Goal: Task Accomplishment & Management: Complete application form

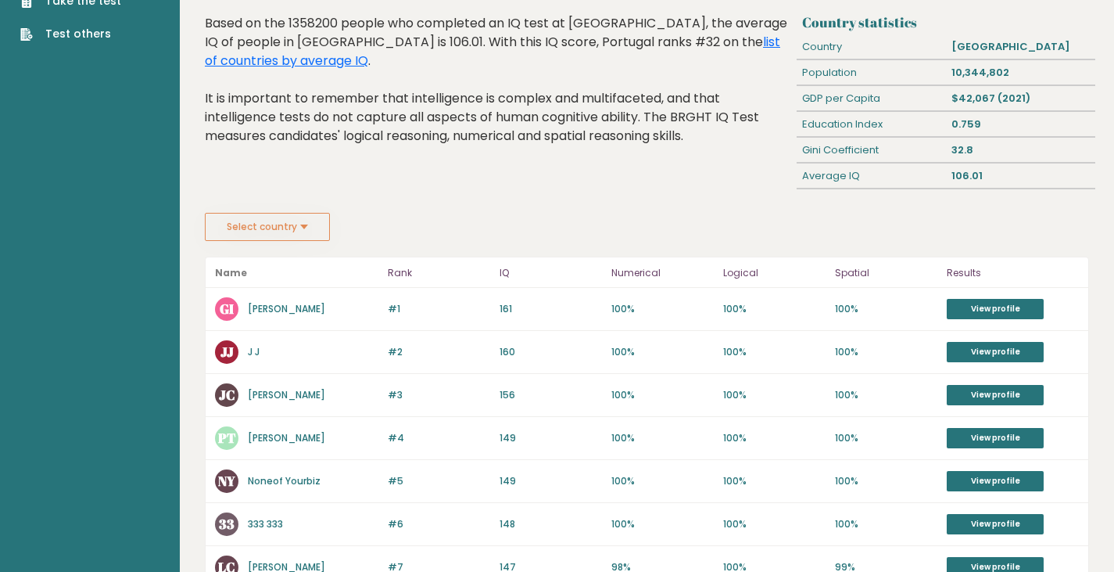
scroll to position [156, 0]
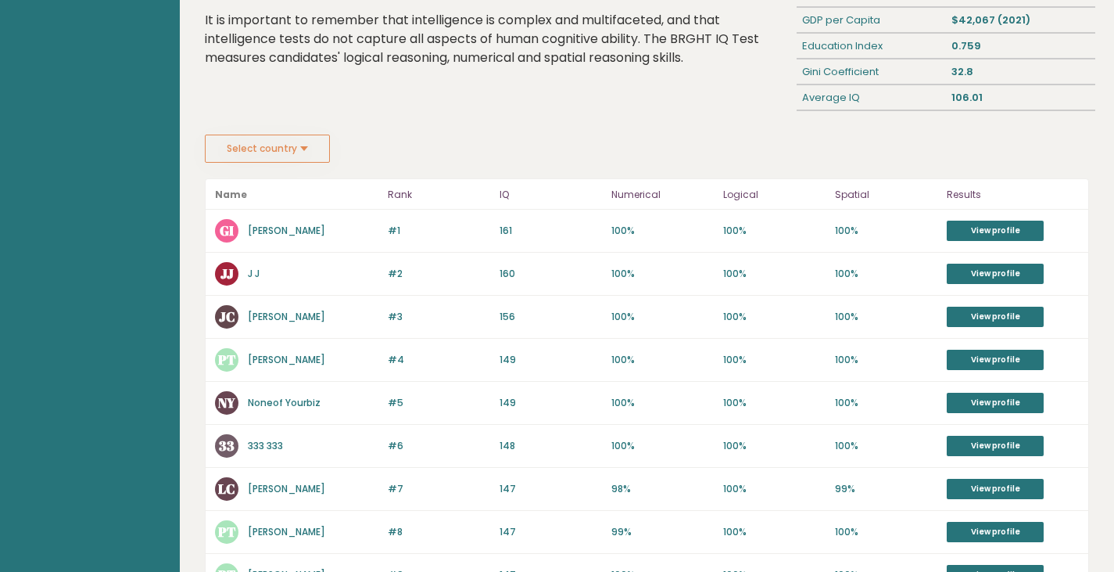
click at [304, 145] on button "Select country" at bounding box center [267, 148] width 125 height 28
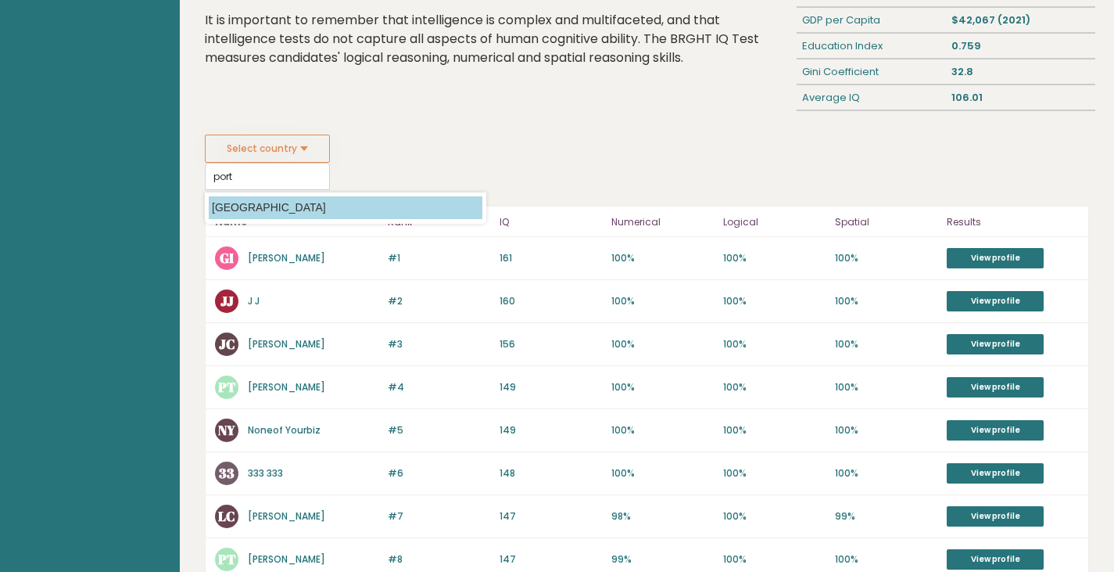
click at [270, 206] on option "Portugal" at bounding box center [346, 207] width 274 height 23
type input "Portugal"
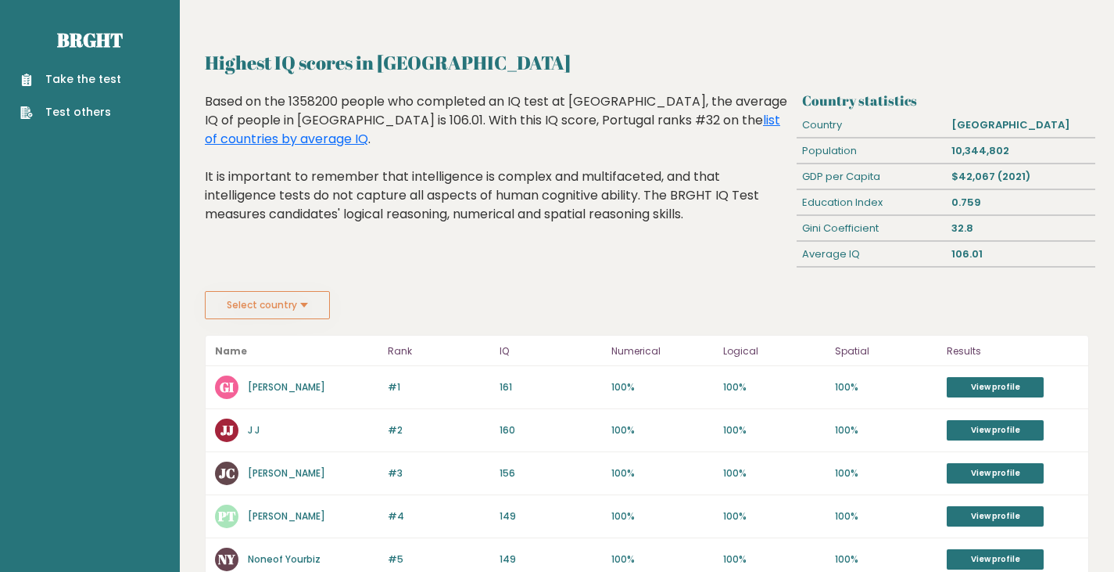
click at [79, 81] on link "Take the test" at bounding box center [70, 79] width 101 height 16
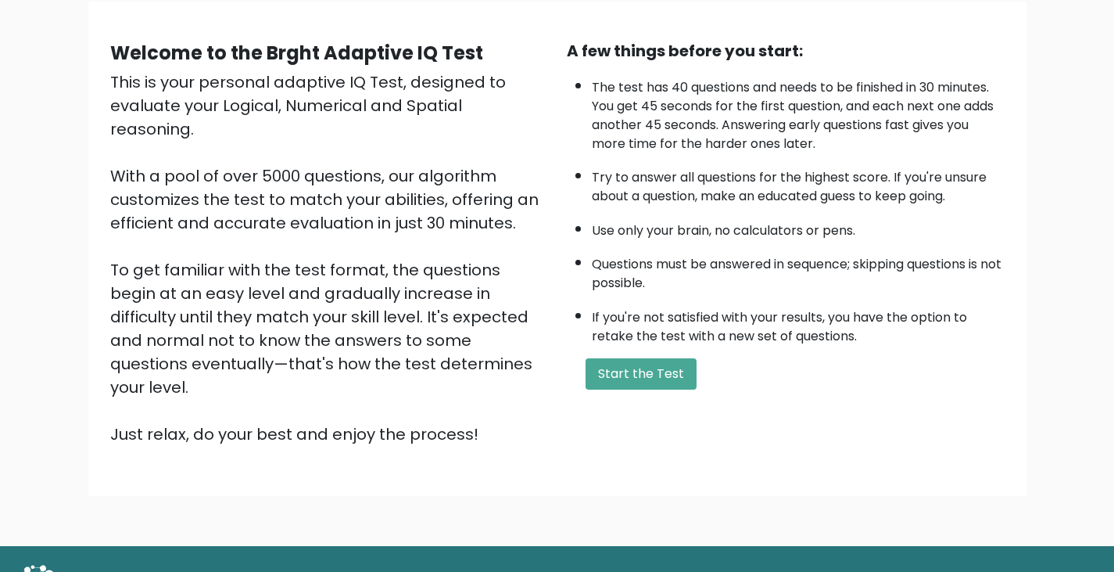
scroll to position [145, 0]
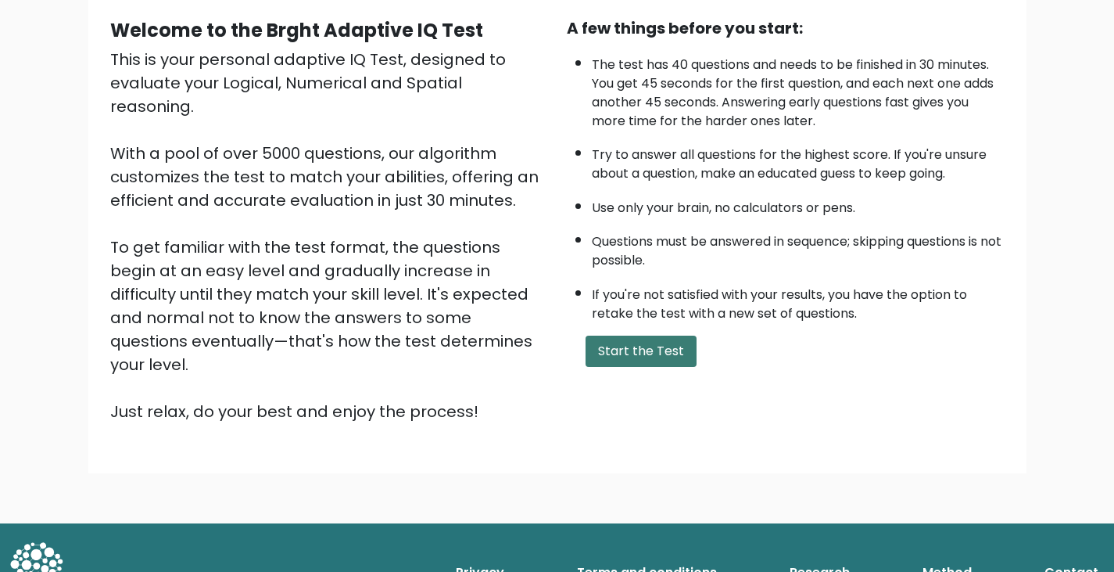
click at [640, 345] on button "Start the Test" at bounding box center [641, 350] width 111 height 31
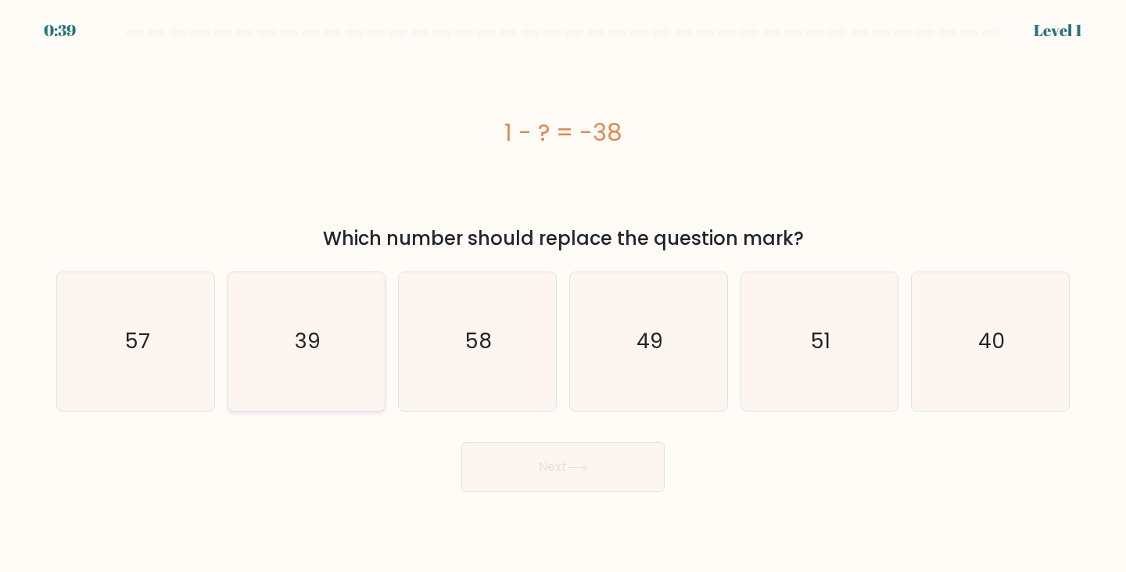
click at [314, 349] on text "39" at bounding box center [308, 341] width 26 height 29
click at [563, 294] on input "b. 39" at bounding box center [563, 290] width 1 height 8
radio input "true"
click at [572, 478] on button "Next" at bounding box center [562, 467] width 203 height 50
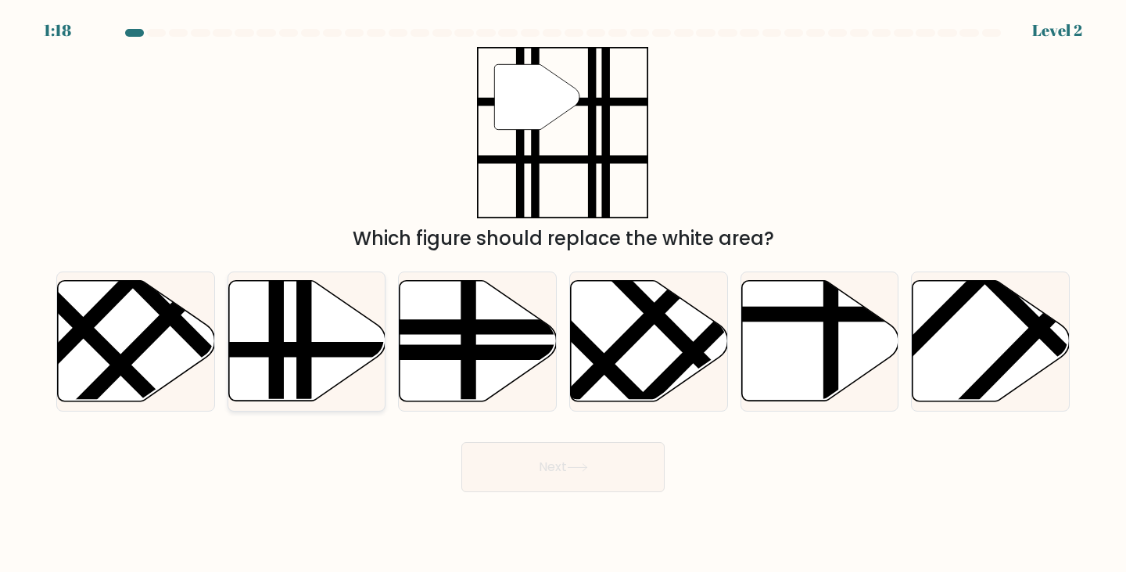
click at [304, 360] on line at bounding box center [304, 407] width 0 height 317
click at [563, 294] on input "b." at bounding box center [563, 290] width 1 height 8
radio input "true"
click at [539, 461] on button "Next" at bounding box center [562, 467] width 203 height 50
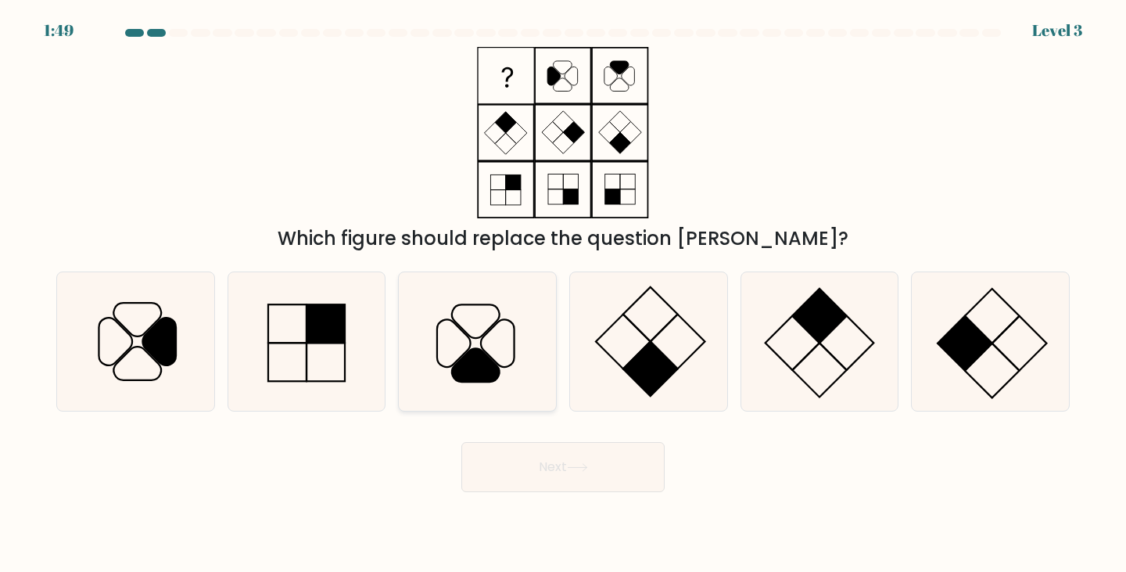
click at [447, 342] on icon at bounding box center [477, 341] width 138 height 138
click at [563, 294] on input "c." at bounding box center [563, 290] width 1 height 8
radio input "true"
click at [582, 474] on button "Next" at bounding box center [562, 467] width 203 height 50
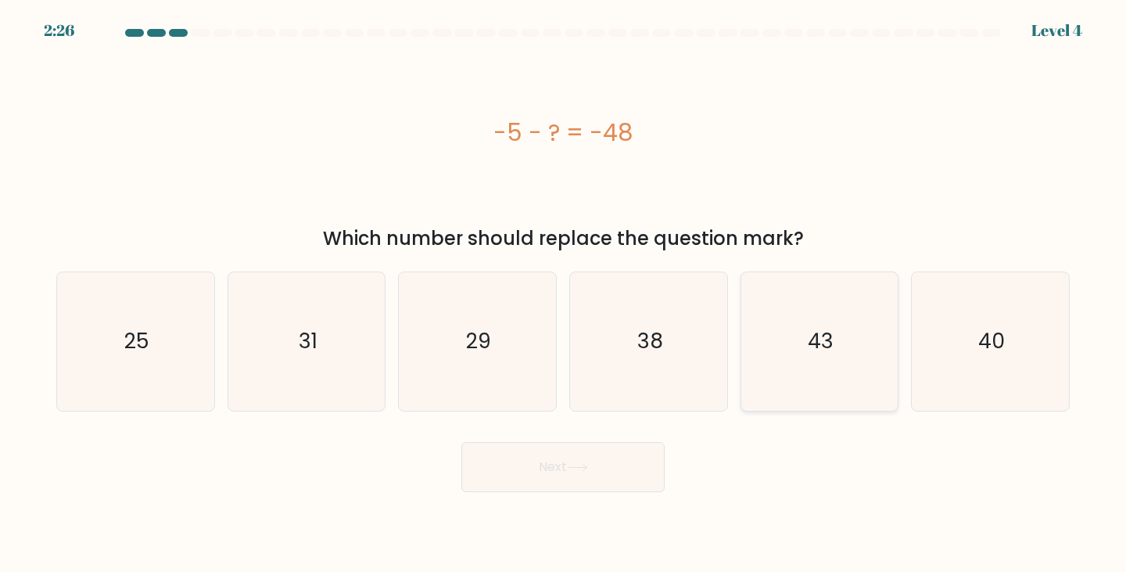
click at [808, 363] on icon "43" at bounding box center [820, 341] width 138 height 138
click at [564, 294] on input "e. 43" at bounding box center [563, 290] width 1 height 8
radio input "true"
click at [536, 484] on button "Next" at bounding box center [562, 467] width 203 height 50
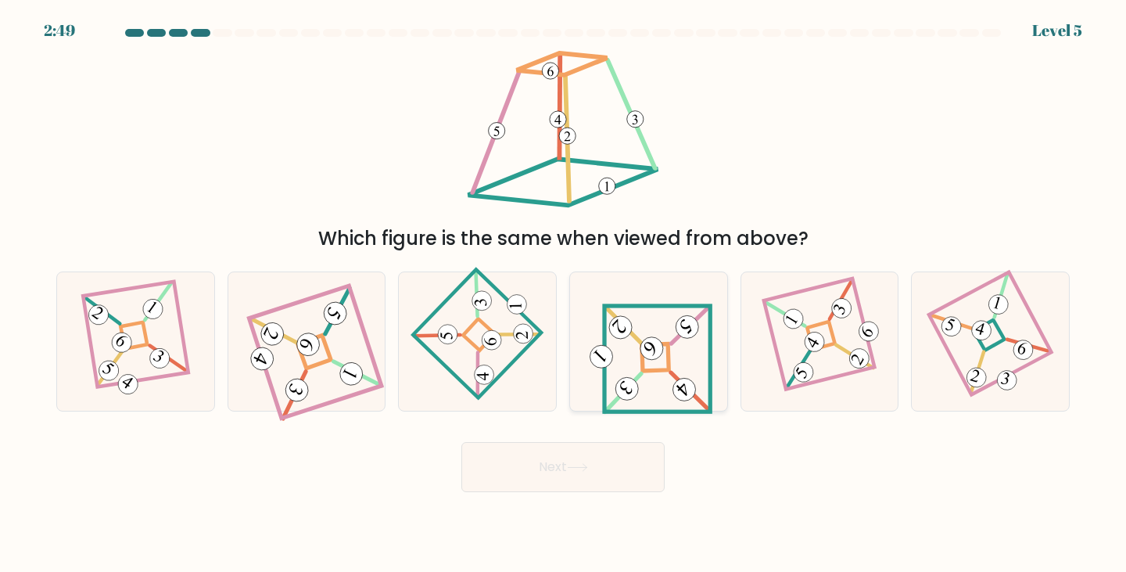
click at [645, 365] on icon at bounding box center [649, 341] width 128 height 110
click at [564, 294] on input "d." at bounding box center [563, 290] width 1 height 8
radio input "true"
click at [597, 456] on button "Next" at bounding box center [562, 467] width 203 height 50
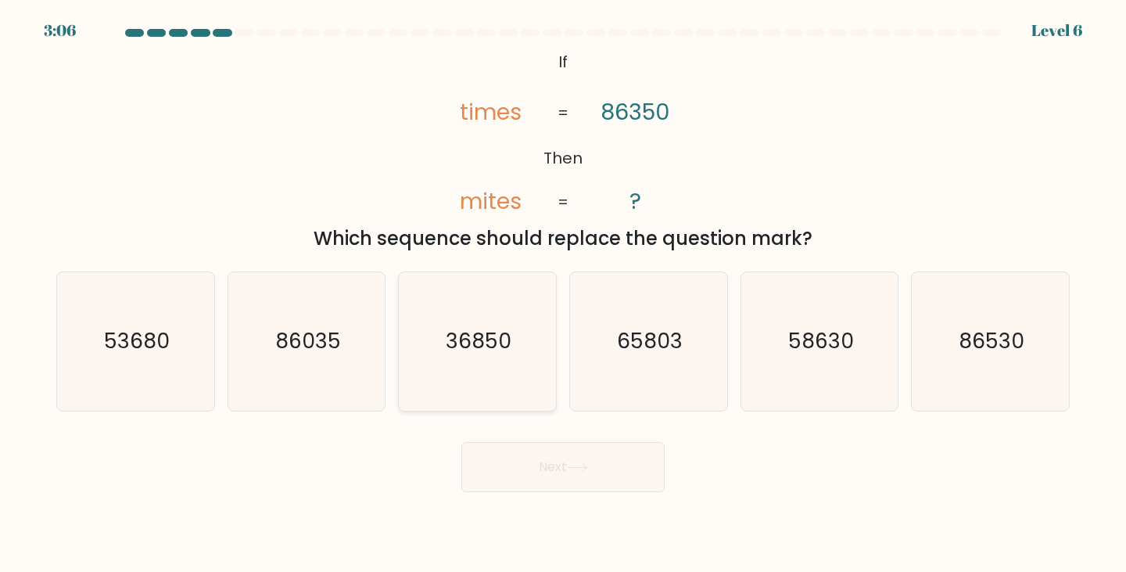
click at [518, 356] on icon "36850" at bounding box center [477, 341] width 138 height 138
click at [563, 294] on input "c. 36850" at bounding box center [563, 290] width 1 height 8
radio input "true"
click at [583, 455] on button "Next" at bounding box center [562, 467] width 203 height 50
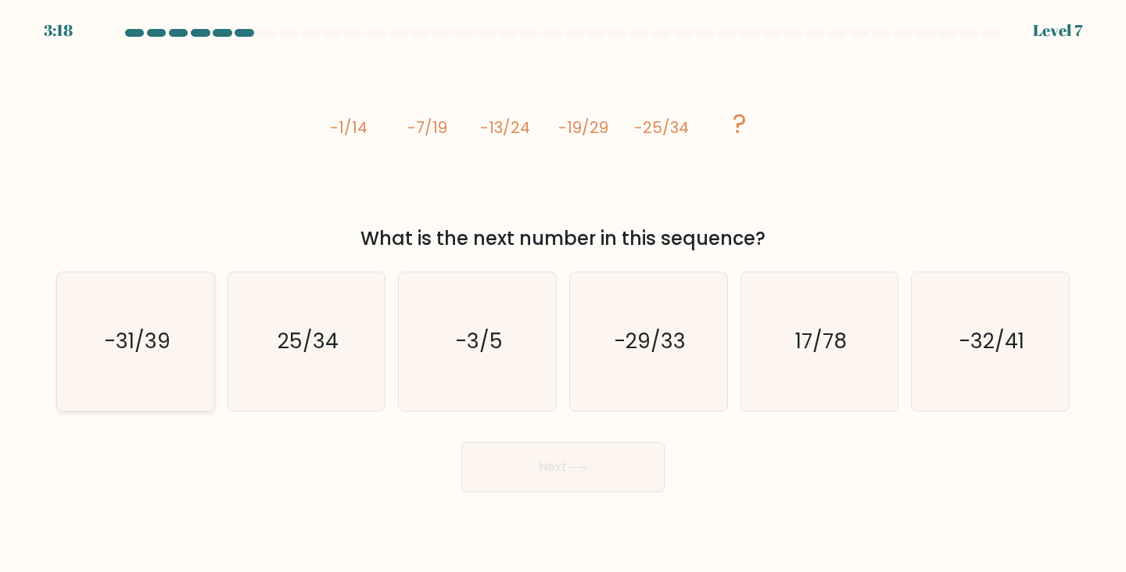
click at [160, 361] on icon "-31/39" at bounding box center [135, 341] width 138 height 138
click at [563, 294] on input "a. -31/39" at bounding box center [563, 290] width 1 height 8
radio input "true"
click at [618, 475] on button "Next" at bounding box center [562, 467] width 203 height 50
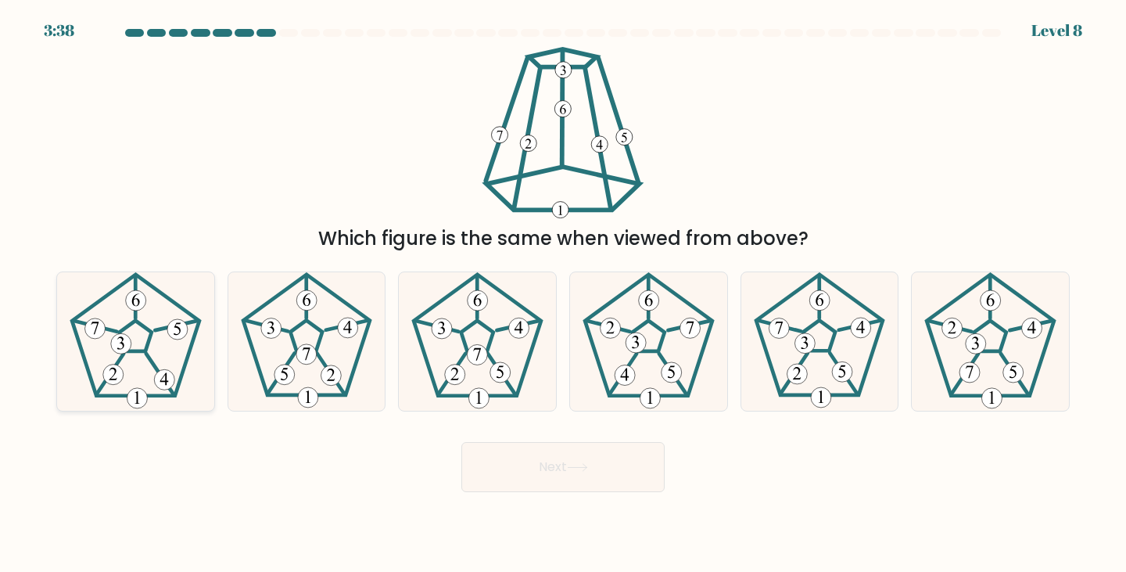
click at [122, 349] on 539 at bounding box center [121, 343] width 20 height 20
click at [563, 294] on input "a." at bounding box center [563, 290] width 1 height 8
radio input "true"
click at [547, 481] on button "Next" at bounding box center [562, 467] width 203 height 50
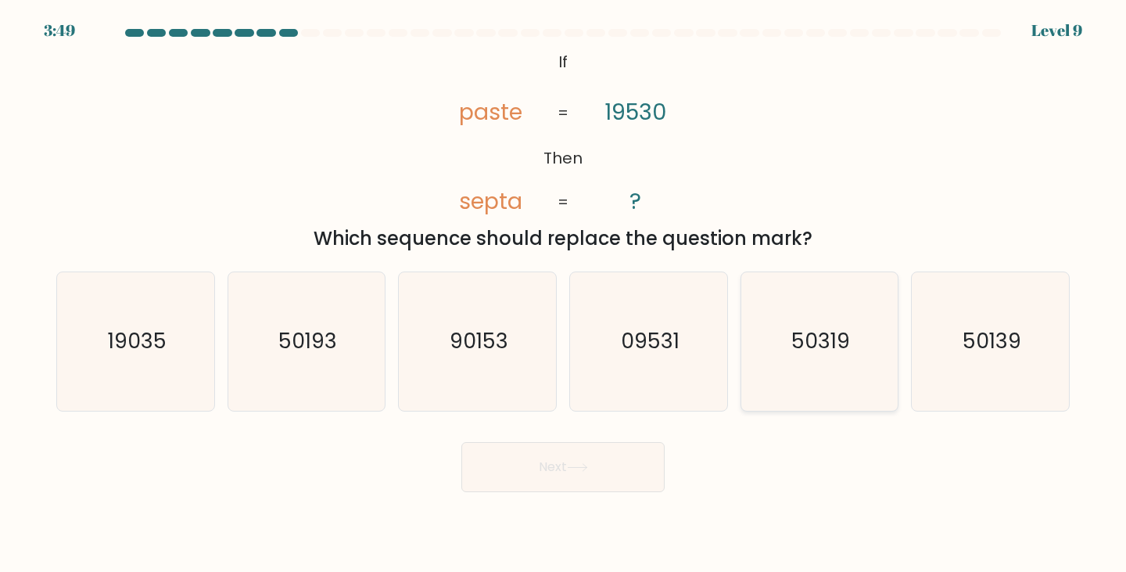
click at [846, 365] on icon "50319" at bounding box center [820, 341] width 138 height 138
click at [564, 294] on input "e. 50319" at bounding box center [563, 290] width 1 height 8
radio input "true"
click at [996, 355] on text "50139" at bounding box center [991, 341] width 59 height 29
click at [564, 294] on input "f. 50139" at bounding box center [563, 290] width 1 height 8
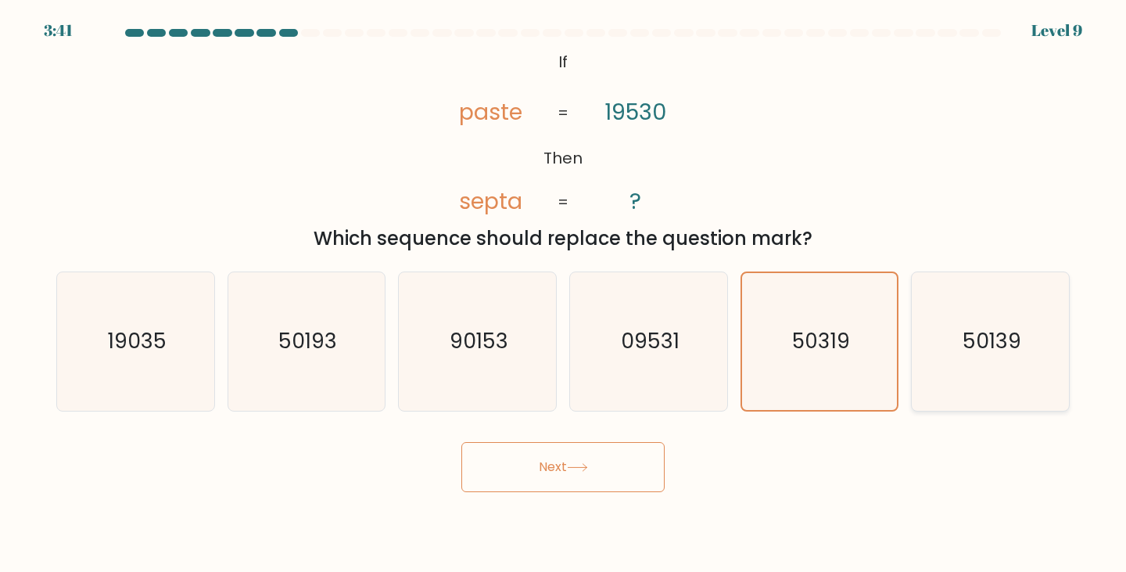
radio input "true"
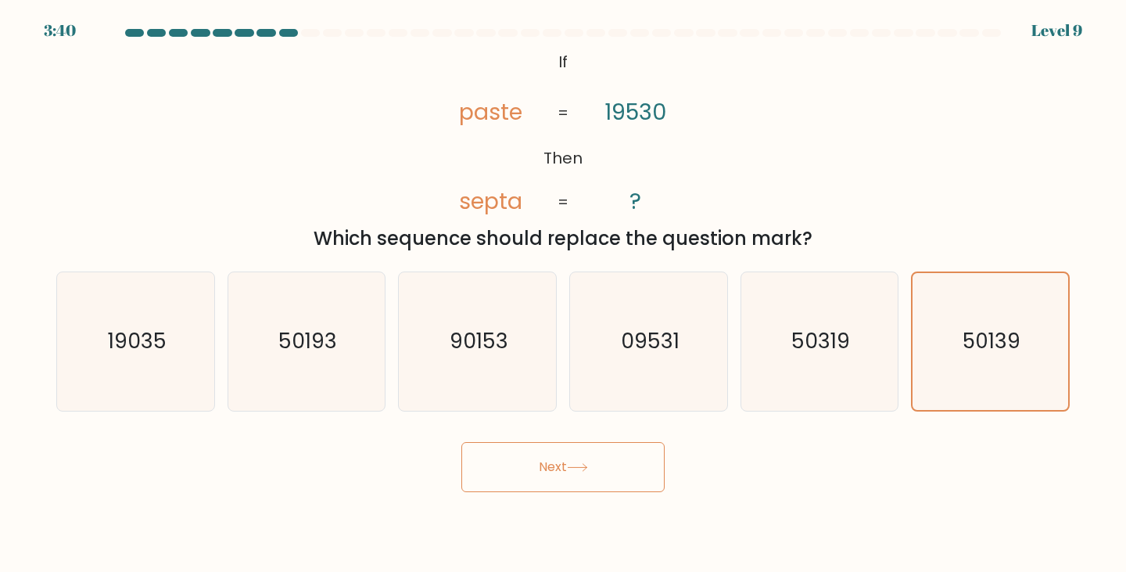
click at [585, 468] on icon at bounding box center [577, 467] width 21 height 9
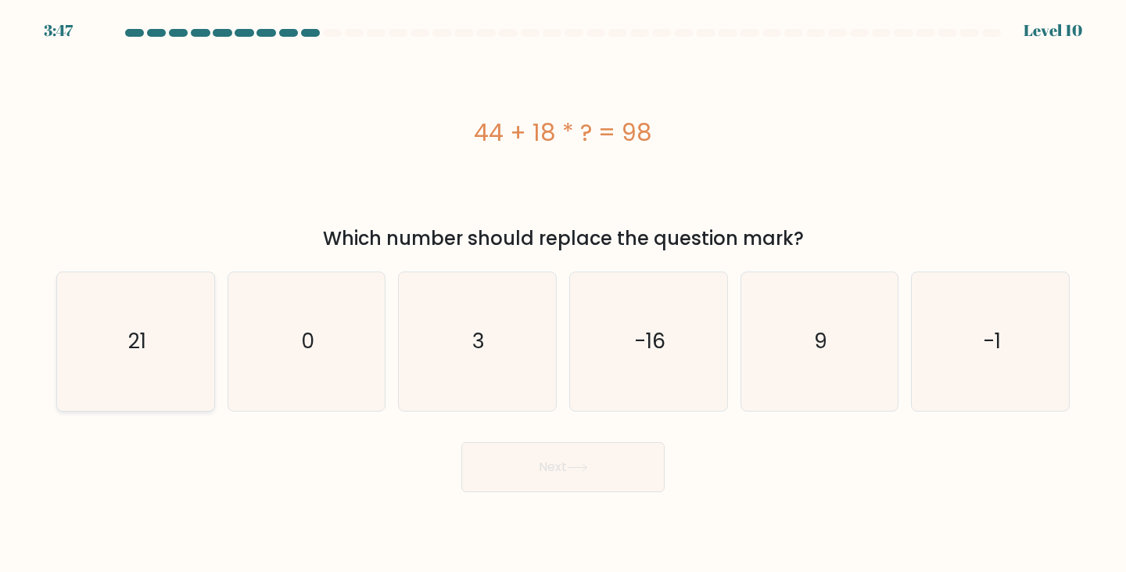
click at [153, 354] on icon "21" at bounding box center [135, 341] width 138 height 138
click at [563, 294] on input "a. 21" at bounding box center [563, 290] width 1 height 8
radio input "true"
click at [545, 468] on button "Next" at bounding box center [562, 467] width 203 height 50
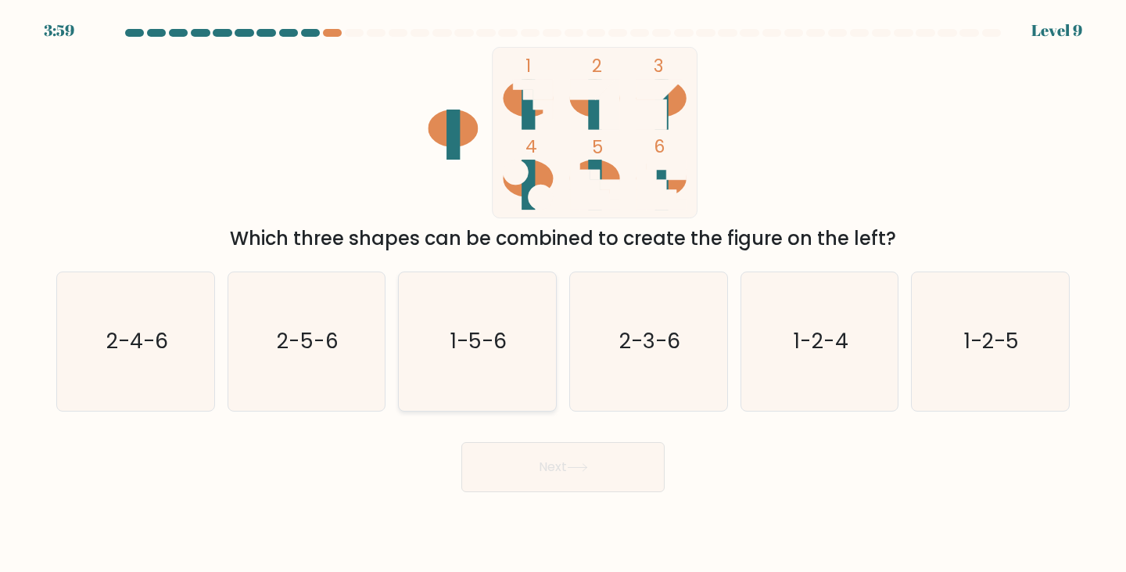
click at [479, 324] on icon "1-5-6" at bounding box center [477, 341] width 138 height 138
click at [563, 294] on input "c. 1-5-6" at bounding box center [563, 290] width 1 height 8
radio input "true"
click at [564, 469] on button "Next" at bounding box center [562, 467] width 203 height 50
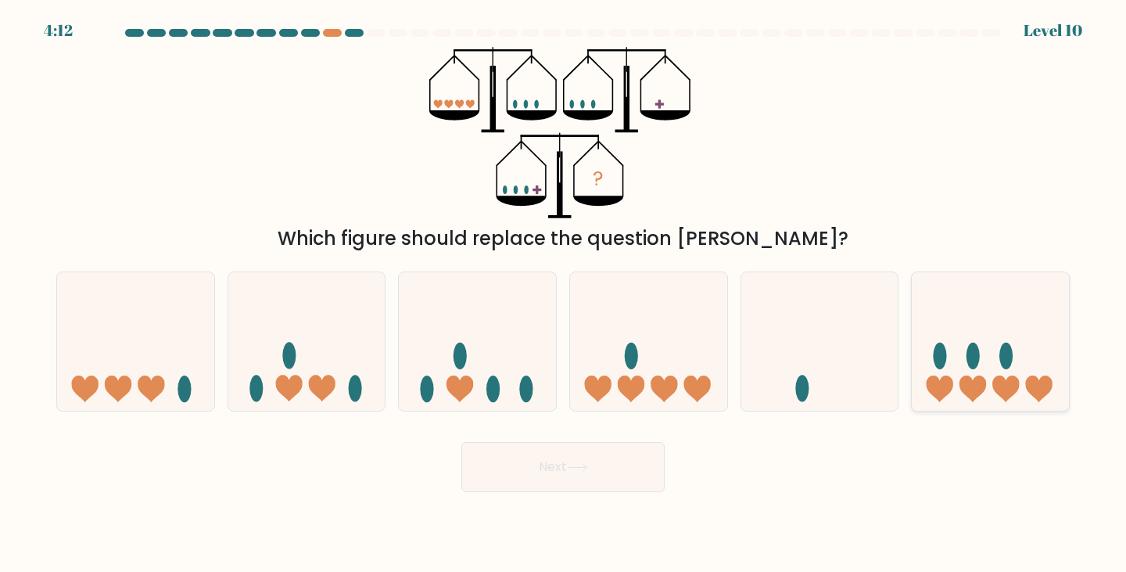
click at [977, 349] on ellipse at bounding box center [972, 355] width 13 height 27
click at [564, 294] on input "f." at bounding box center [563, 290] width 1 height 8
radio input "true"
click at [637, 468] on button "Next" at bounding box center [562, 467] width 203 height 50
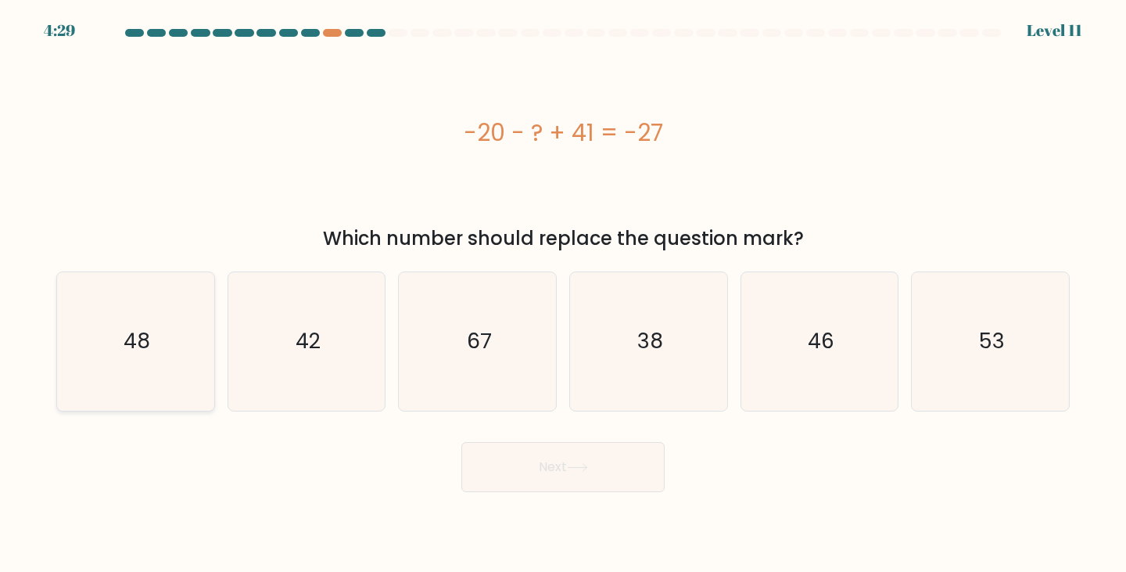
click at [185, 352] on icon "48" at bounding box center [135, 341] width 138 height 138
click at [563, 294] on input "a. 48" at bounding box center [563, 290] width 1 height 8
radio input "true"
click at [540, 464] on button "Next" at bounding box center [562, 467] width 203 height 50
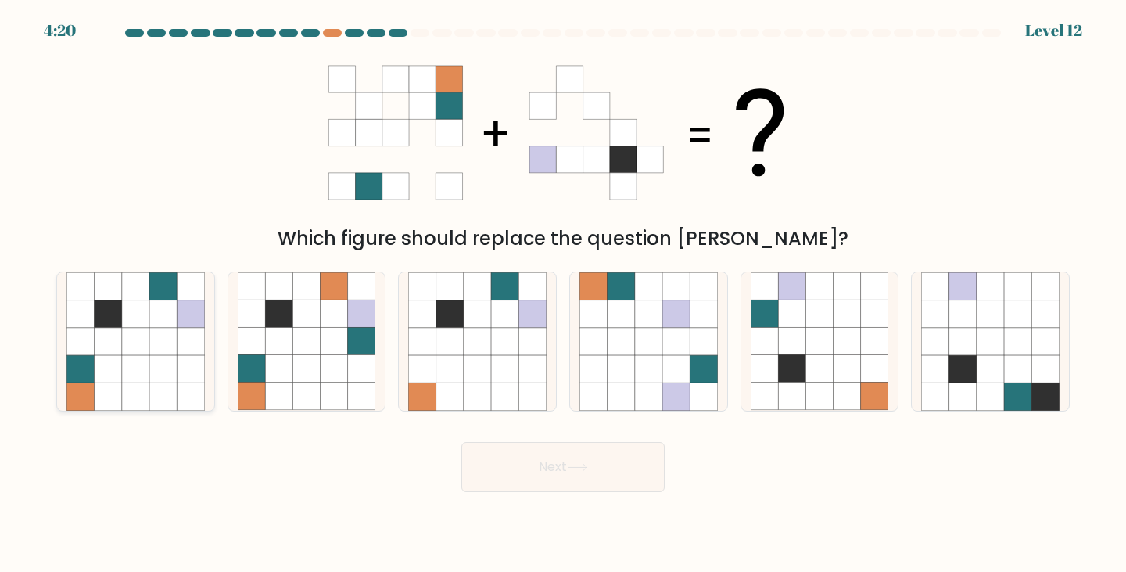
click at [172, 362] on icon at bounding box center [162, 368] width 27 height 27
click at [563, 294] on input "a." at bounding box center [563, 290] width 1 height 8
radio input "true"
click at [586, 470] on icon at bounding box center [577, 467] width 19 height 7
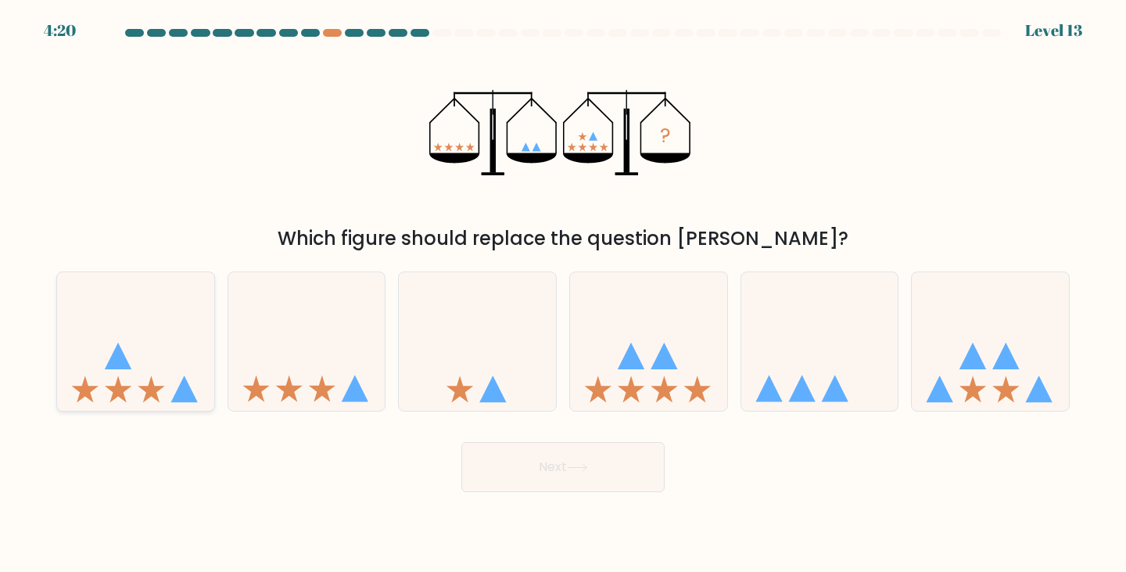
click at [154, 368] on icon at bounding box center [135, 341] width 157 height 130
click at [563, 294] on input "a." at bounding box center [563, 290] width 1 height 8
radio input "true"
click at [529, 471] on button "Next" at bounding box center [562, 467] width 203 height 50
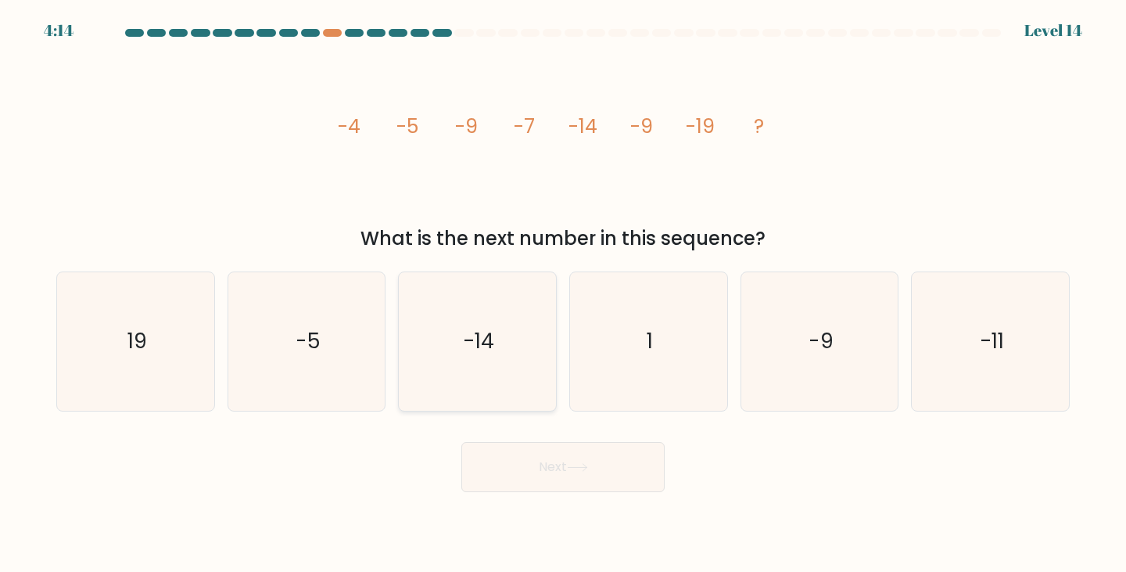
click at [520, 349] on icon "-14" at bounding box center [477, 341] width 138 height 138
click at [563, 294] on input "c. -14" at bounding box center [563, 290] width 1 height 8
radio input "true"
click at [603, 463] on button "Next" at bounding box center [562, 467] width 203 height 50
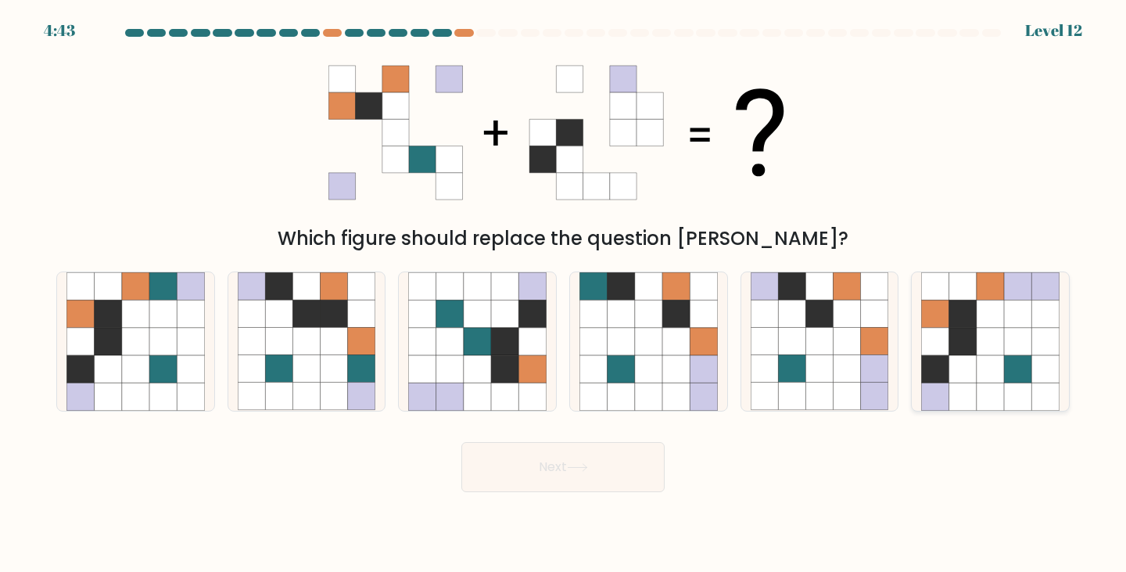
click at [1018, 357] on icon at bounding box center [1017, 368] width 27 height 27
click at [564, 294] on input "f." at bounding box center [563, 290] width 1 height 8
radio input "true"
click at [620, 477] on button "Next" at bounding box center [562, 467] width 203 height 50
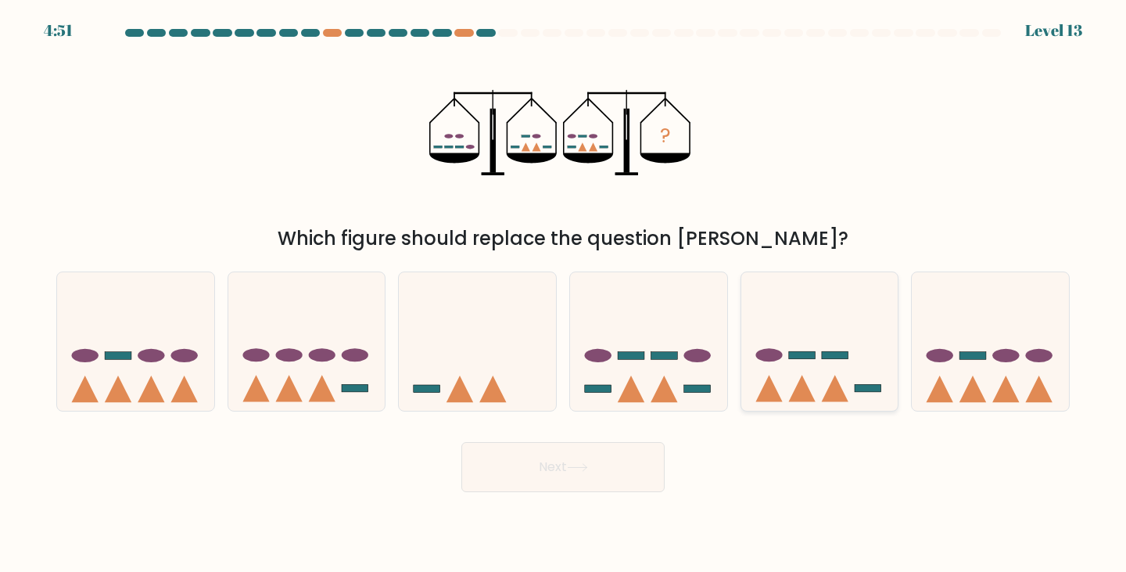
click at [808, 356] on rect at bounding box center [802, 356] width 27 height 8
click at [564, 294] on input "e." at bounding box center [563, 290] width 1 height 8
radio input "true"
click at [571, 471] on button "Next" at bounding box center [562, 467] width 203 height 50
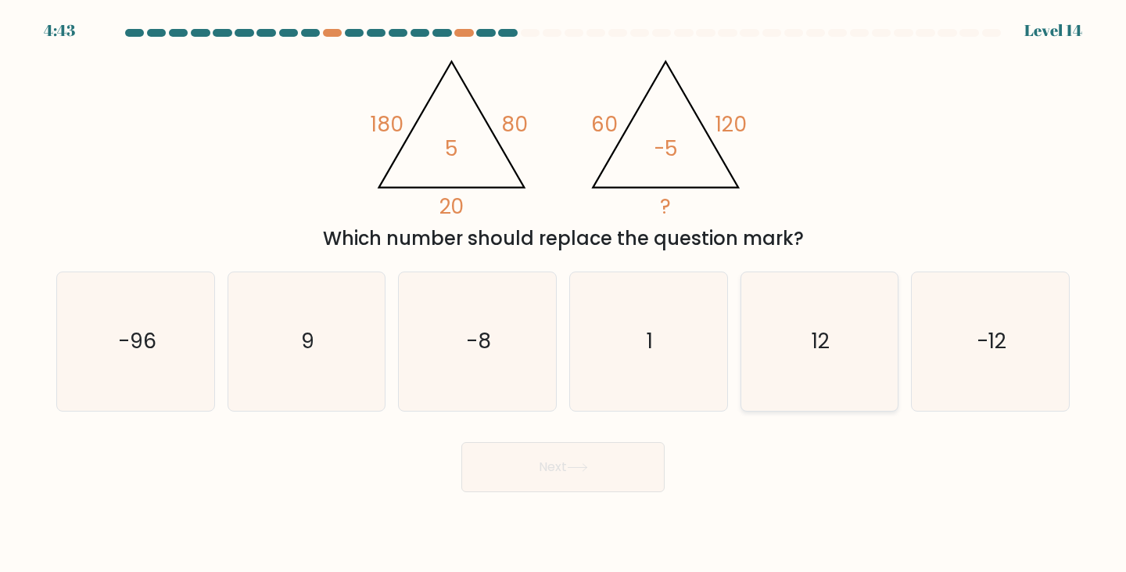
click at [786, 359] on icon "12" at bounding box center [820, 341] width 138 height 138
click at [564, 294] on input "e. 12" at bounding box center [563, 290] width 1 height 8
radio input "true"
click at [585, 482] on button "Next" at bounding box center [562, 467] width 203 height 50
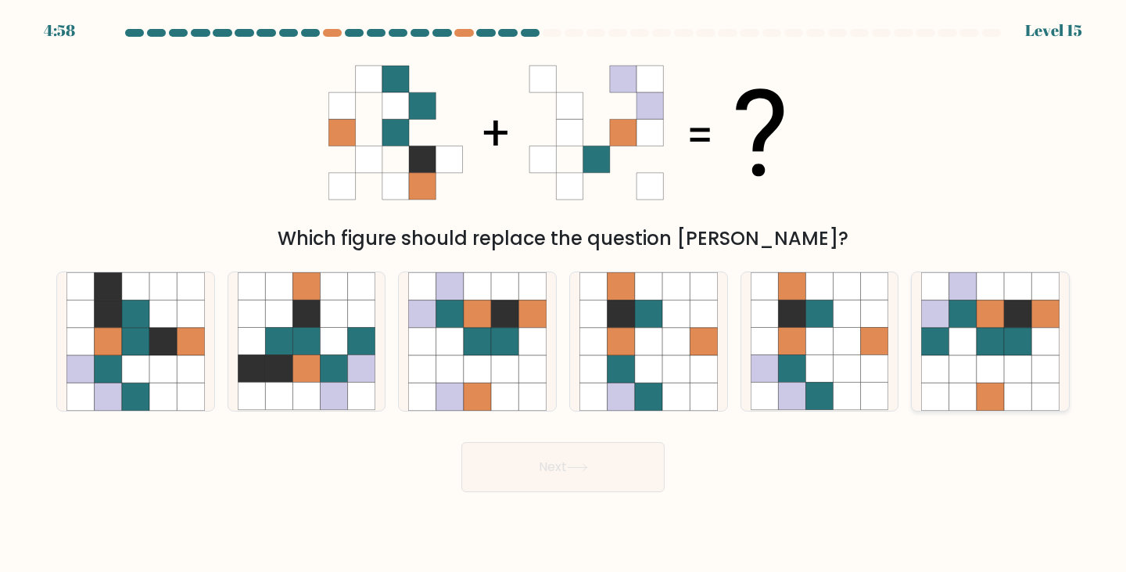
click at [968, 357] on icon at bounding box center [962, 368] width 27 height 27
click at [564, 294] on input "f." at bounding box center [563, 290] width 1 height 8
radio input "true"
click at [591, 457] on button "Next" at bounding box center [562, 467] width 203 height 50
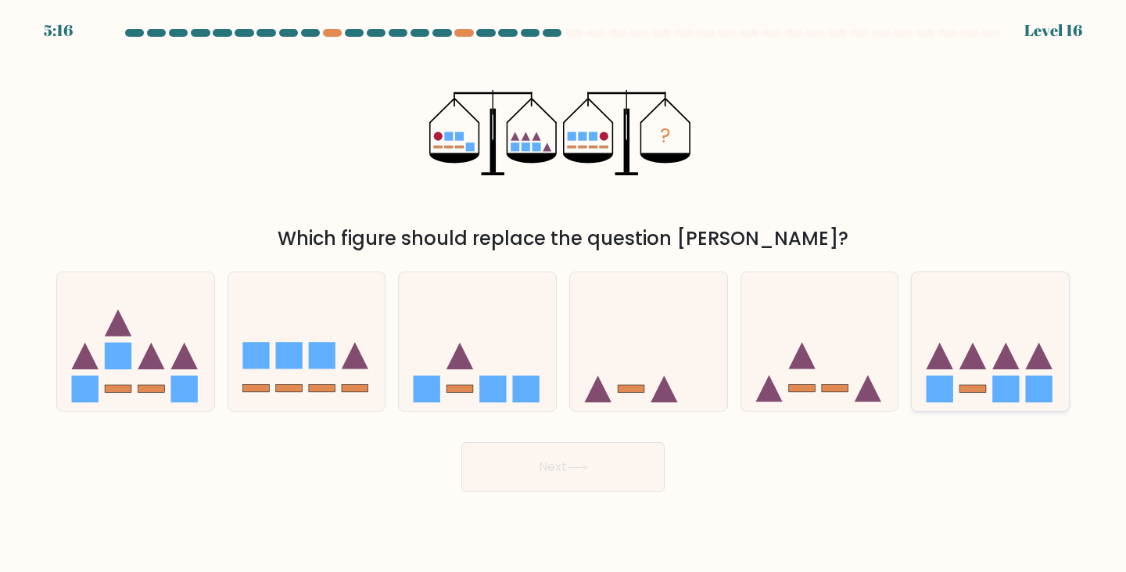
click at [983, 357] on icon at bounding box center [990, 341] width 157 height 130
click at [564, 294] on input "f." at bounding box center [563, 290] width 1 height 8
radio input "true"
click at [518, 471] on button "Next" at bounding box center [562, 467] width 203 height 50
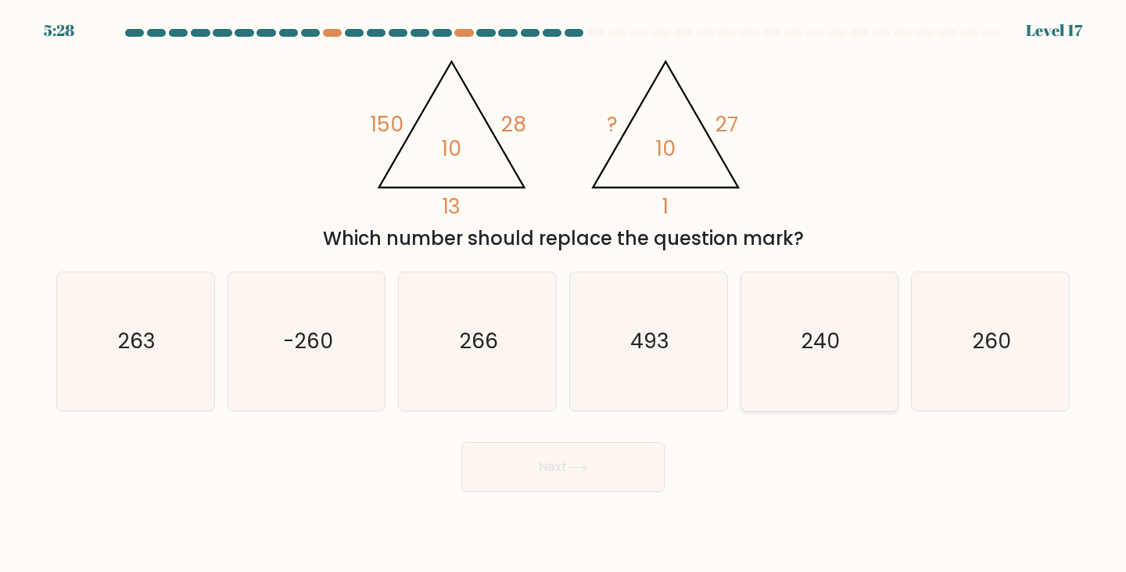
click at [805, 340] on text "240" at bounding box center [820, 341] width 38 height 29
click at [564, 294] on input "e. 240" at bounding box center [563, 290] width 1 height 8
radio input "true"
click at [636, 458] on button "Next" at bounding box center [562, 467] width 203 height 50
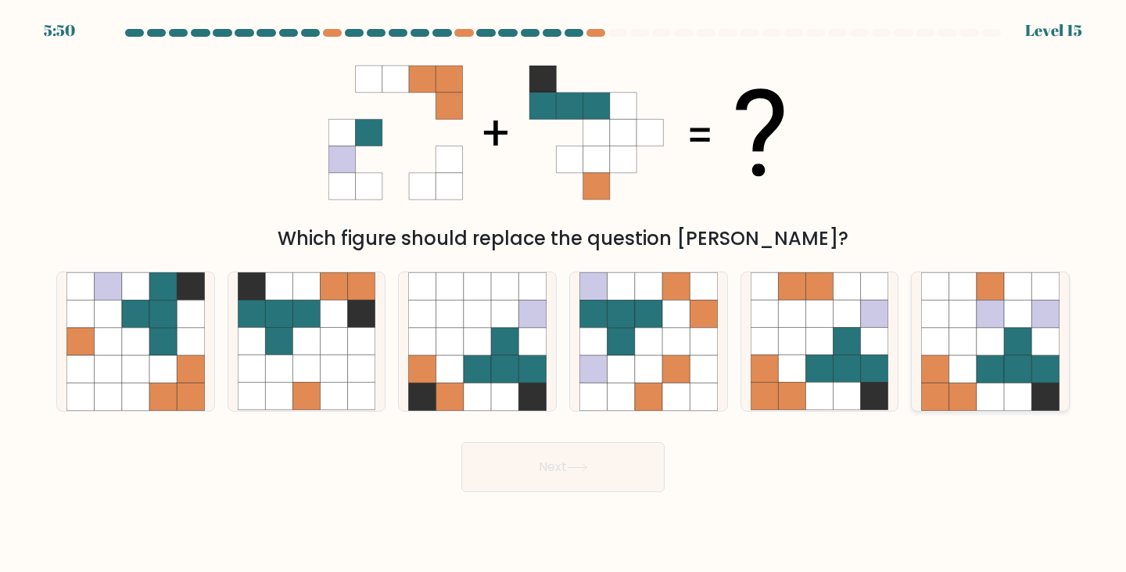
click at [992, 387] on icon at bounding box center [989, 395] width 27 height 27
click at [564, 294] on input "f." at bounding box center [563, 290] width 1 height 8
radio input "true"
click at [609, 476] on button "Next" at bounding box center [562, 467] width 203 height 50
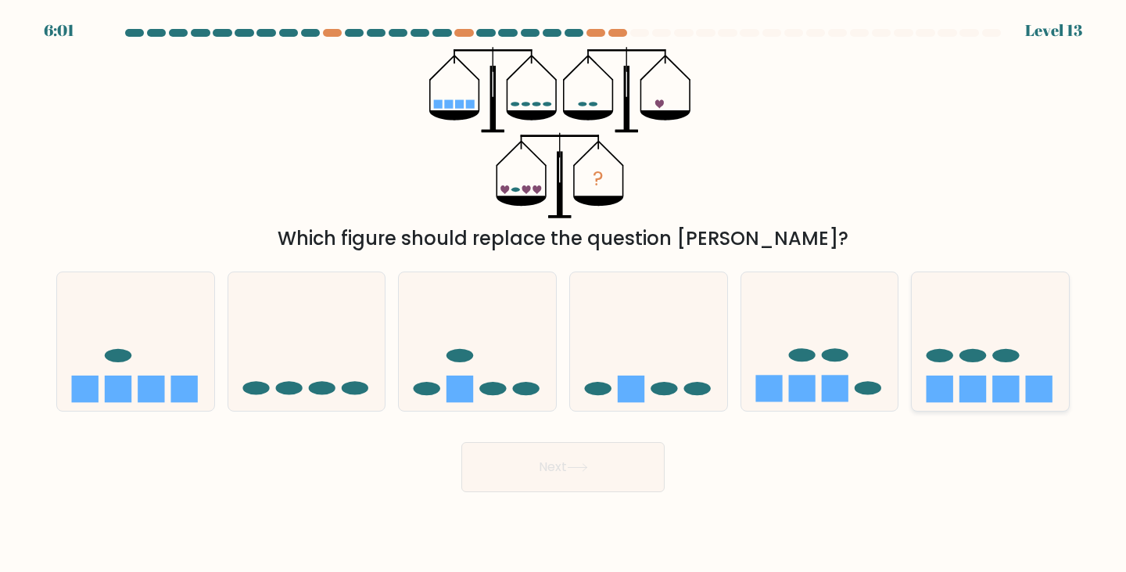
click at [943, 369] on icon at bounding box center [990, 341] width 157 height 130
click at [564, 294] on input "f." at bounding box center [563, 290] width 1 height 8
radio input "true"
click at [604, 475] on button "Next" at bounding box center [562, 467] width 203 height 50
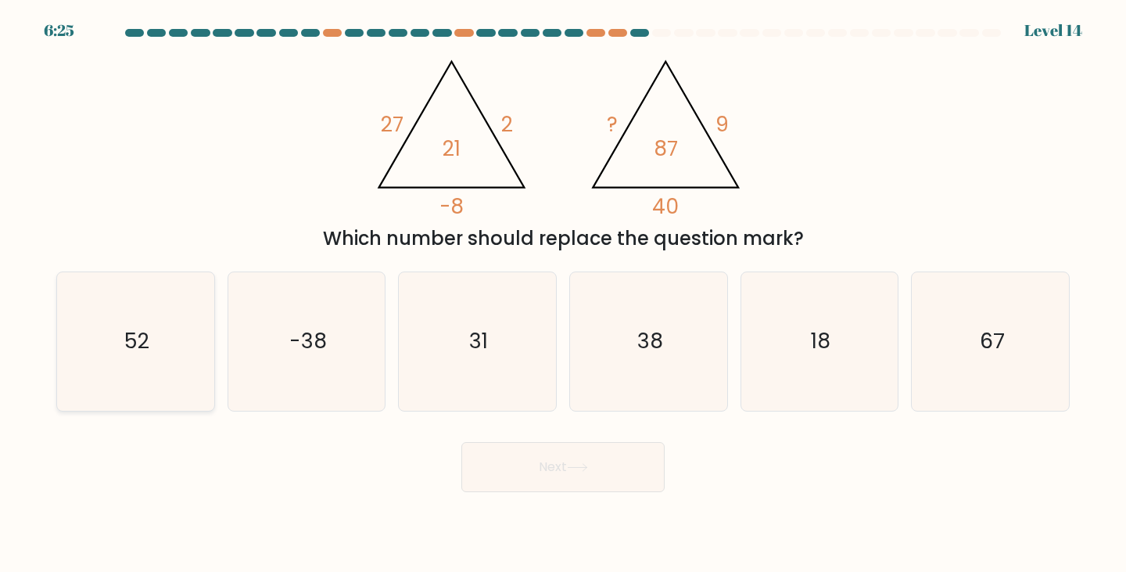
click at [163, 358] on icon "52" at bounding box center [135, 341] width 138 height 138
click at [563, 294] on input "a. 52" at bounding box center [563, 290] width 1 height 8
radio input "true"
click at [597, 481] on button "Next" at bounding box center [562, 467] width 203 height 50
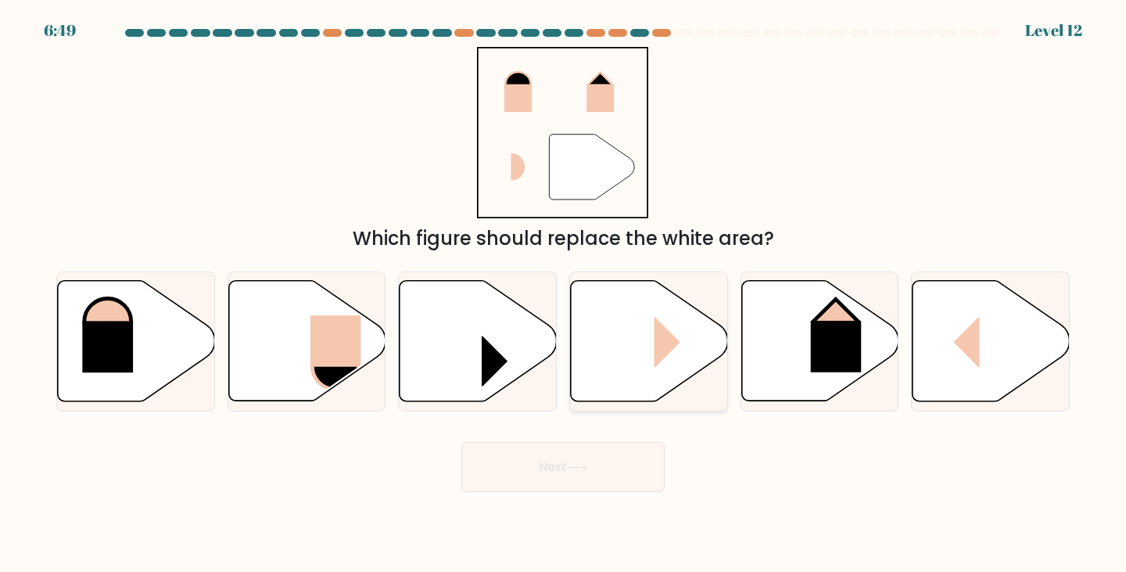
click at [658, 364] on rect at bounding box center [680, 342] width 52 height 51
click at [564, 294] on input "d." at bounding box center [563, 290] width 1 height 8
radio input "true"
click at [604, 470] on button "Next" at bounding box center [562, 467] width 203 height 50
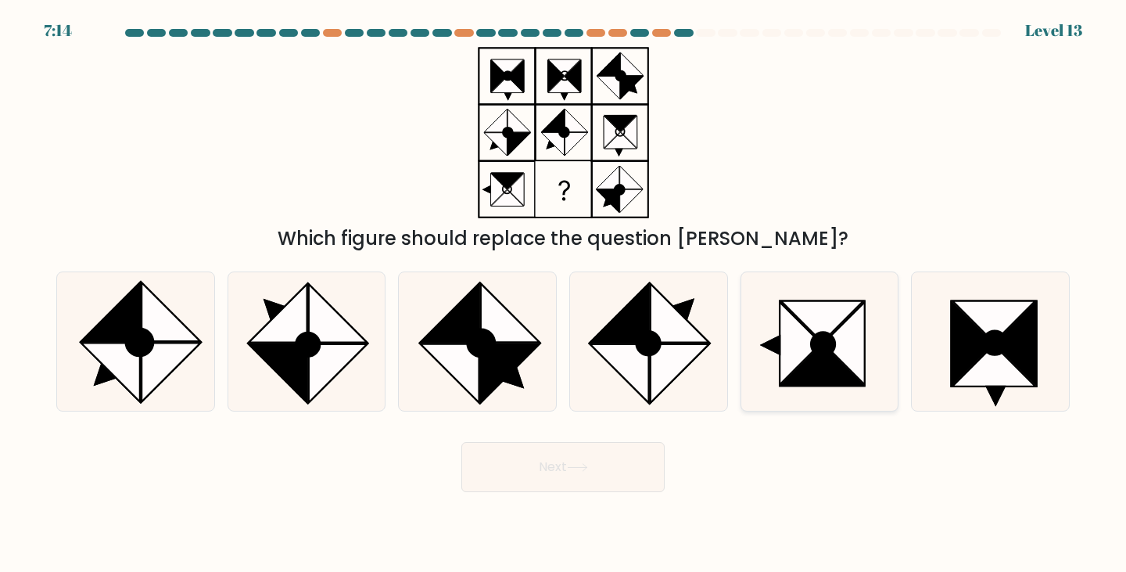
click at [833, 359] on icon at bounding box center [822, 365] width 83 height 41
click at [564, 294] on input "e." at bounding box center [563, 290] width 1 height 8
radio input "true"
click at [591, 461] on button "Next" at bounding box center [562, 467] width 203 height 50
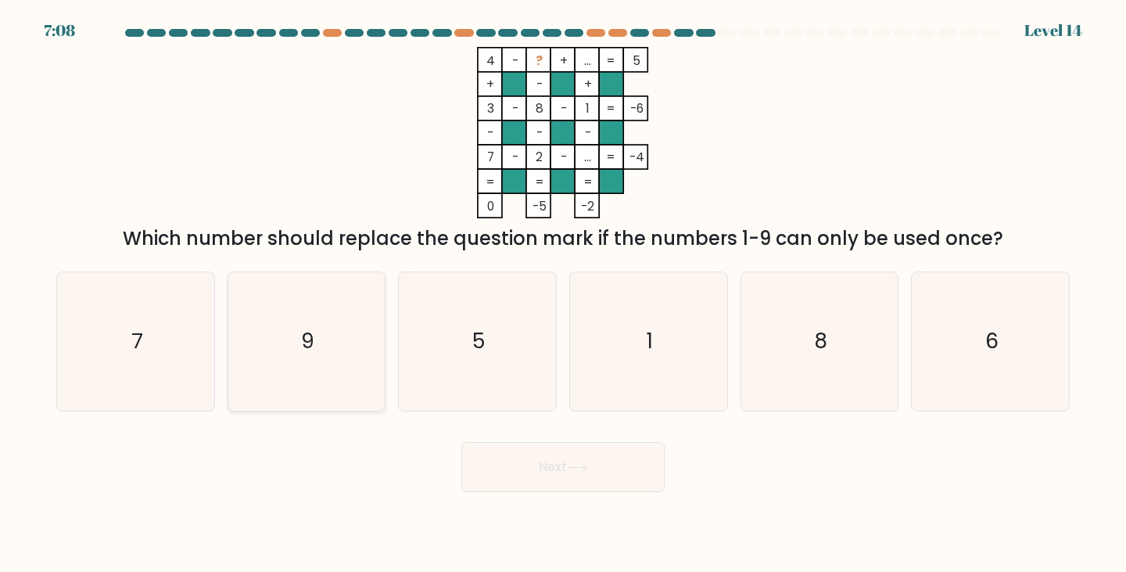
click at [301, 351] on text "9" at bounding box center [307, 341] width 13 height 29
click at [563, 294] on input "b. 9" at bounding box center [563, 290] width 1 height 8
radio input "true"
click at [557, 457] on button "Next" at bounding box center [562, 467] width 203 height 50
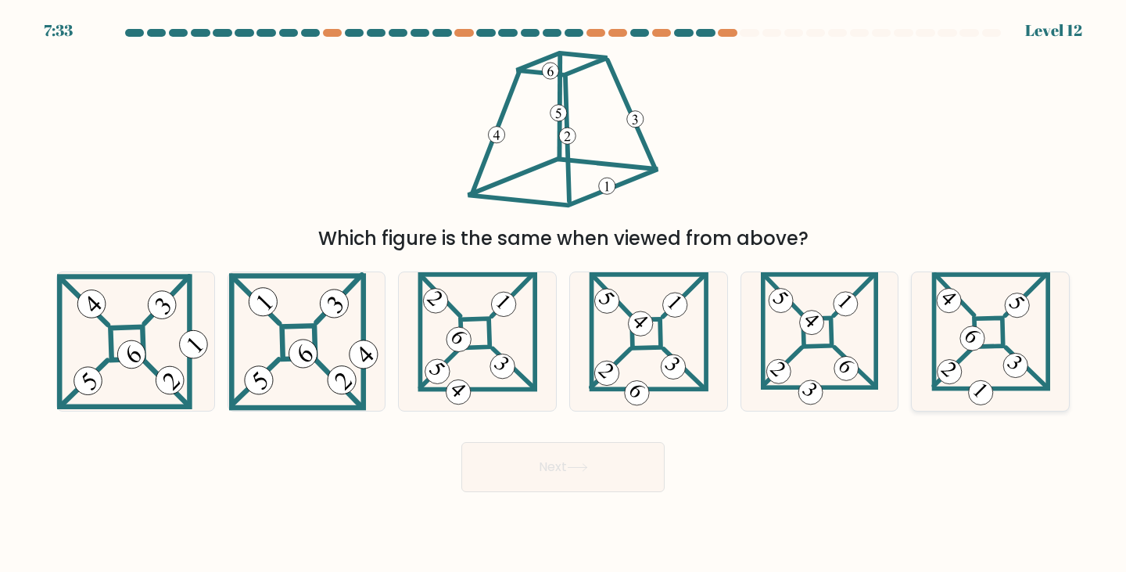
click at [994, 337] on icon at bounding box center [990, 341] width 119 height 138
click at [564, 294] on input "f." at bounding box center [563, 290] width 1 height 8
radio input "true"
click at [593, 472] on button "Next" at bounding box center [562, 467] width 203 height 50
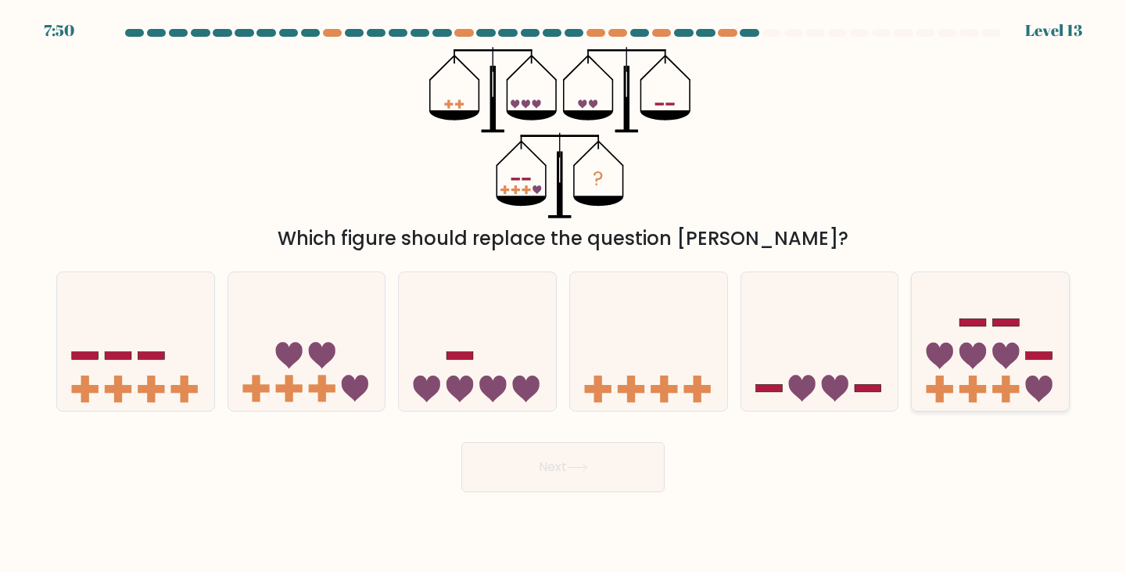
click at [991, 346] on icon at bounding box center [990, 341] width 157 height 130
click at [564, 294] on input "f." at bounding box center [563, 290] width 1 height 8
radio input "true"
click at [648, 467] on button "Next" at bounding box center [562, 467] width 203 height 50
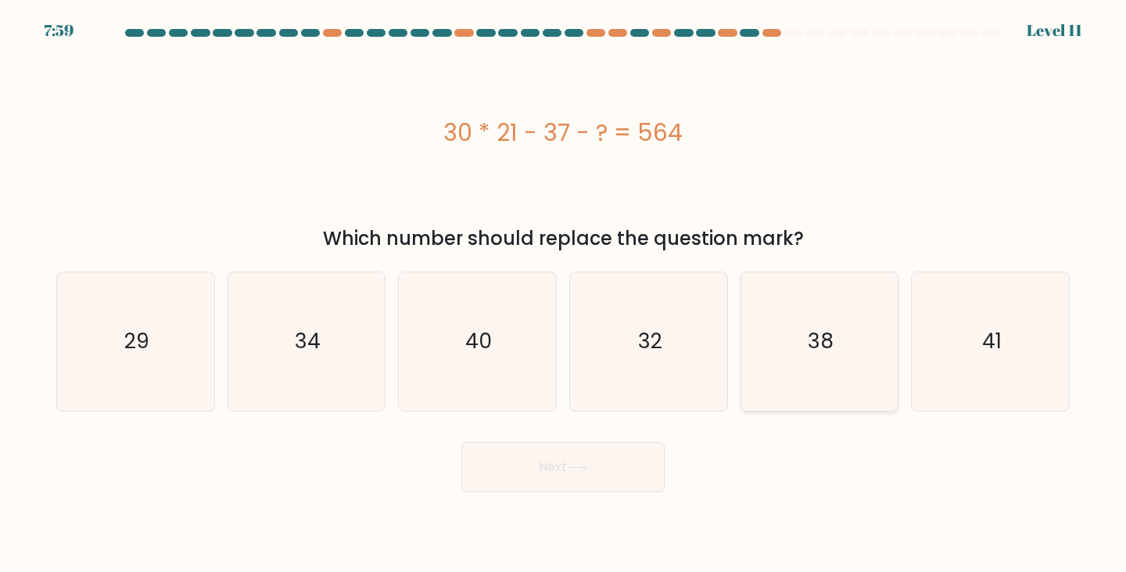
click at [825, 345] on text "38" at bounding box center [821, 341] width 26 height 29
click at [564, 294] on input "e. 38" at bounding box center [563, 290] width 1 height 8
radio input "true"
click at [588, 471] on icon at bounding box center [577, 467] width 21 height 9
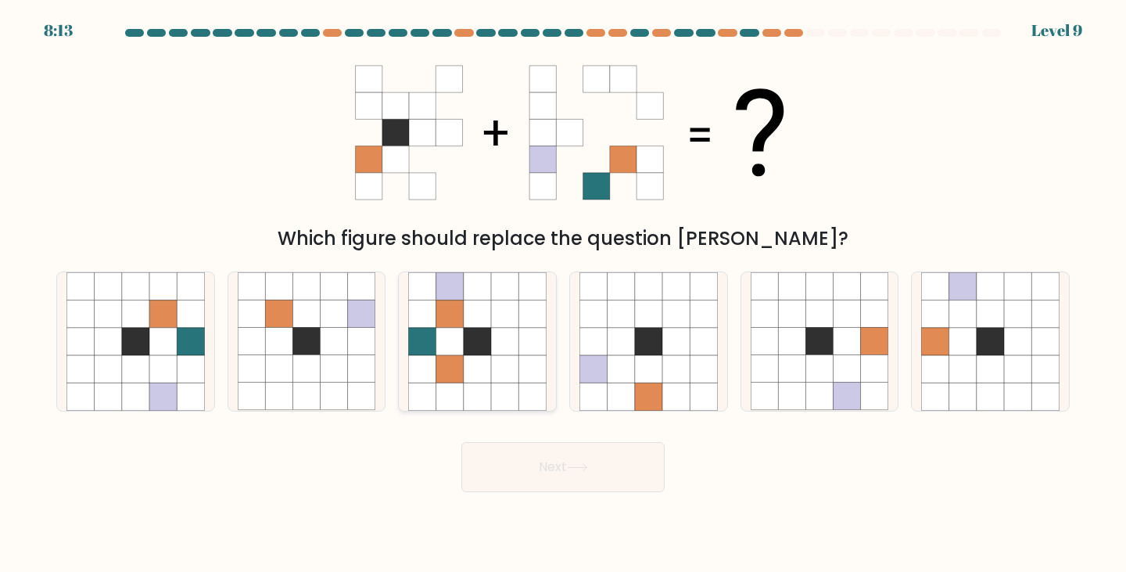
click at [511, 345] on icon at bounding box center [504, 341] width 27 height 27
click at [563, 294] on input "c." at bounding box center [563, 290] width 1 height 8
radio input "true"
click at [592, 472] on button "Next" at bounding box center [562, 467] width 203 height 50
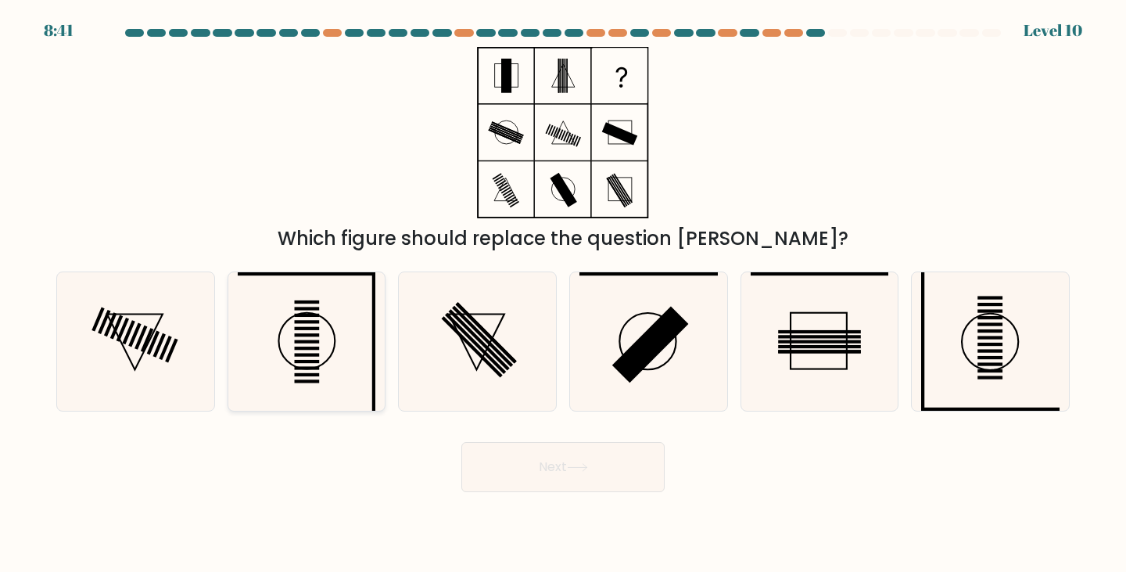
click at [337, 346] on icon at bounding box center [307, 341] width 138 height 138
click at [563, 294] on input "b." at bounding box center [563, 290] width 1 height 8
radio input "true"
click at [572, 463] on icon at bounding box center [577, 467] width 21 height 9
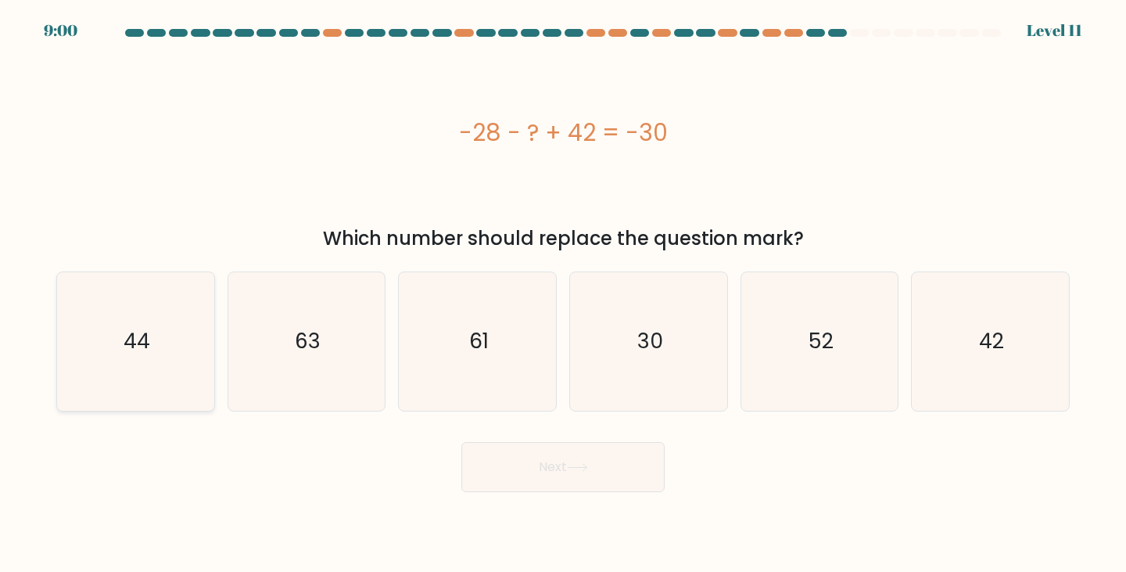
click at [189, 361] on icon "44" at bounding box center [135, 341] width 138 height 138
click at [563, 294] on input "a. 44" at bounding box center [563, 290] width 1 height 8
radio input "true"
click at [514, 468] on button "Next" at bounding box center [562, 467] width 203 height 50
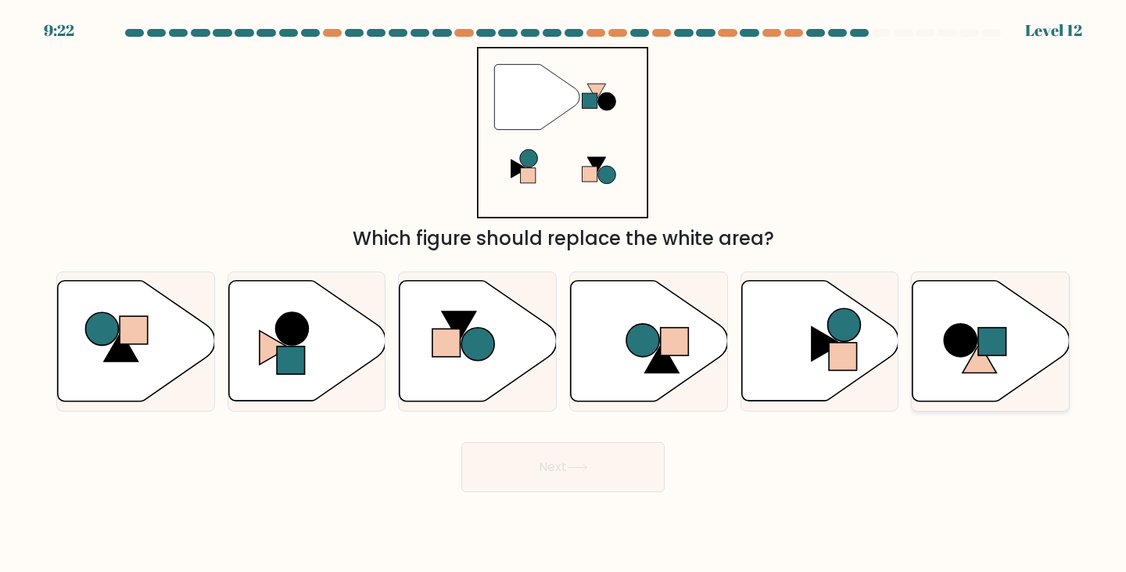
click at [980, 351] on rect at bounding box center [992, 342] width 28 height 28
click at [564, 294] on input "f." at bounding box center [563, 290] width 1 height 8
radio input "true"
click at [586, 463] on icon at bounding box center [577, 467] width 21 height 9
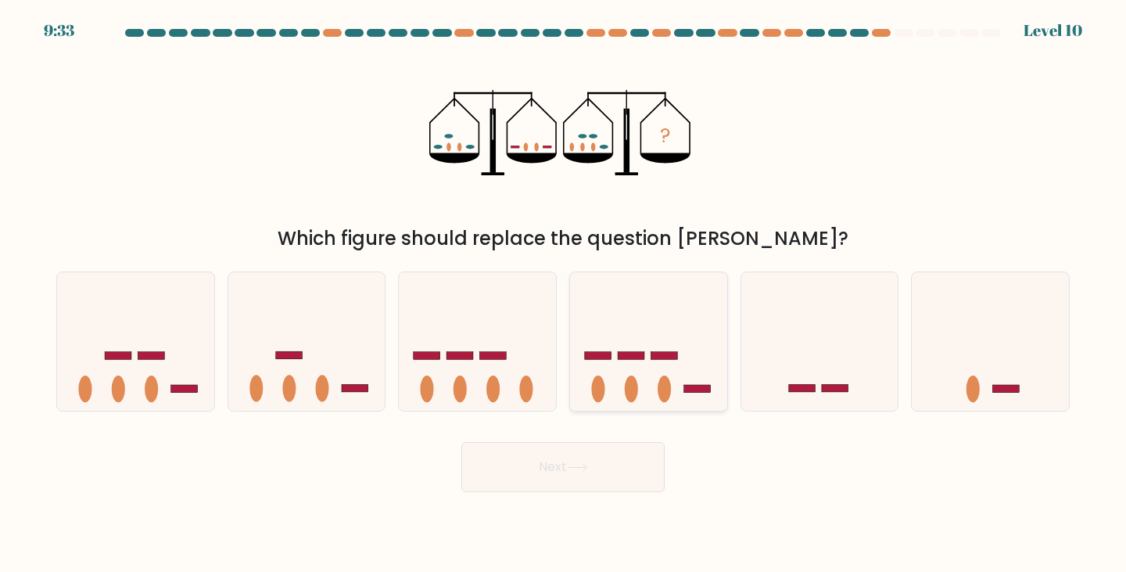
click at [636, 364] on icon at bounding box center [648, 341] width 157 height 130
click at [564, 294] on input "d." at bounding box center [563, 290] width 1 height 8
radio input "true"
click at [611, 473] on button "Next" at bounding box center [562, 467] width 203 height 50
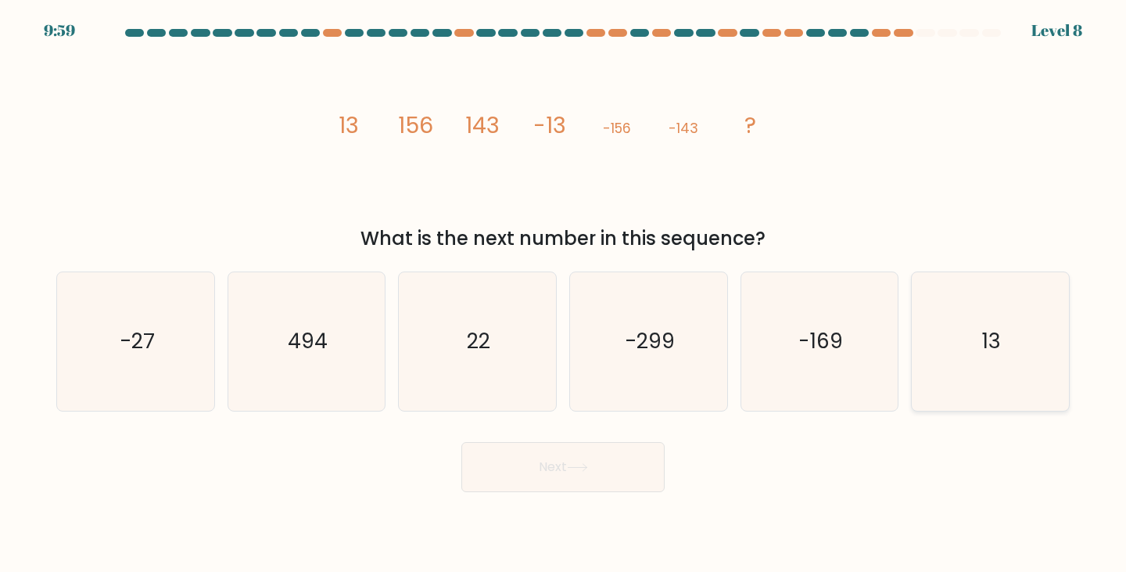
click at [994, 348] on text "13" at bounding box center [991, 341] width 19 height 29
click at [564, 294] on input "f. 13" at bounding box center [563, 290] width 1 height 8
radio input "true"
click at [619, 464] on button "Next" at bounding box center [562, 467] width 203 height 50
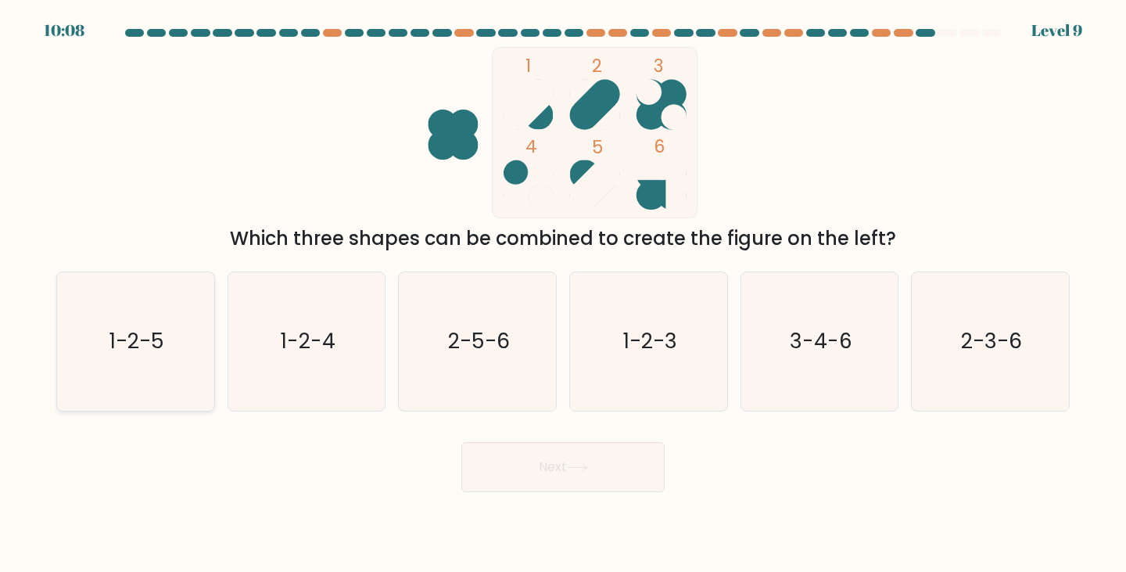
click at [170, 323] on icon "1-2-5" at bounding box center [135, 341] width 138 height 138
click at [563, 294] on input "a. 1-2-5" at bounding box center [563, 290] width 1 height 8
radio input "true"
click at [534, 462] on button "Next" at bounding box center [562, 467] width 203 height 50
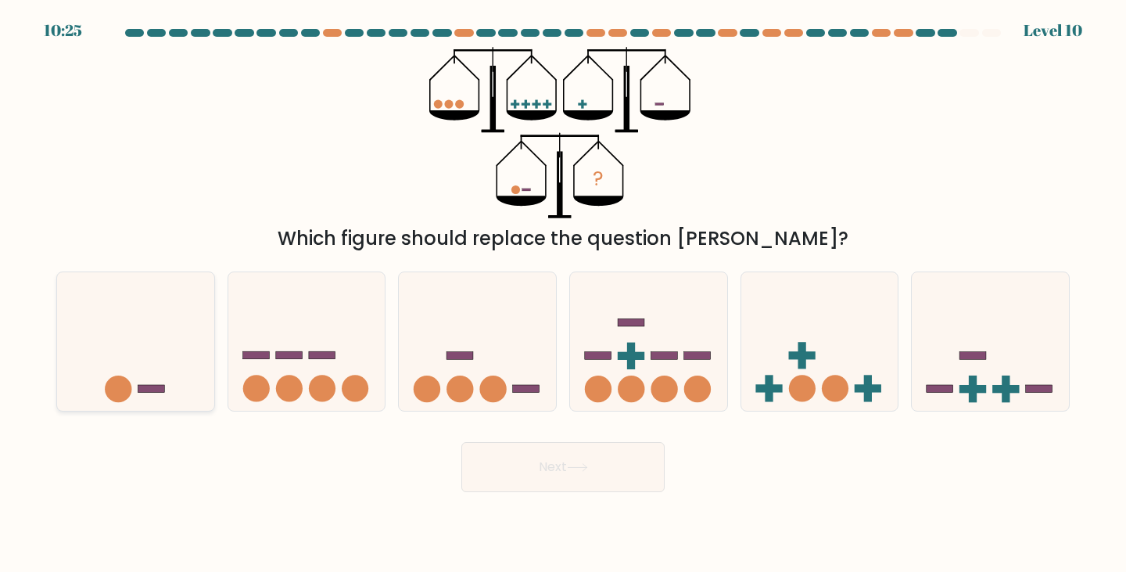
click at [147, 396] on icon at bounding box center [135, 341] width 157 height 130
click at [563, 294] on input "a." at bounding box center [563, 290] width 1 height 8
radio input "true"
click at [562, 464] on button "Next" at bounding box center [562, 467] width 203 height 50
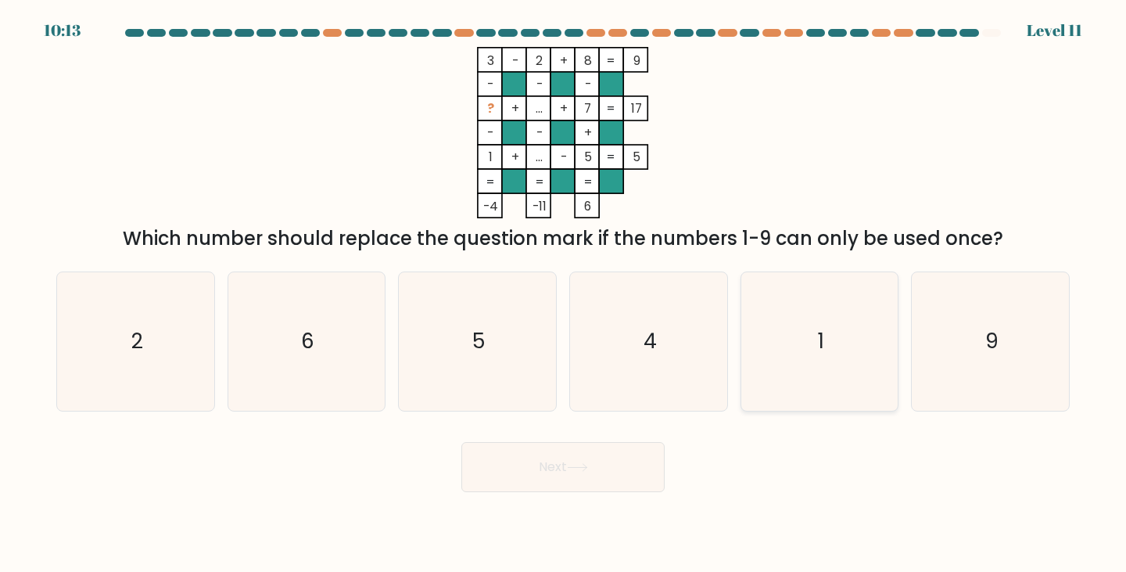
click at [780, 349] on icon "1" at bounding box center [820, 341] width 138 height 138
click at [564, 294] on input "e. 1" at bounding box center [563, 290] width 1 height 8
radio input "true"
click at [589, 459] on button "Next" at bounding box center [562, 467] width 203 height 50
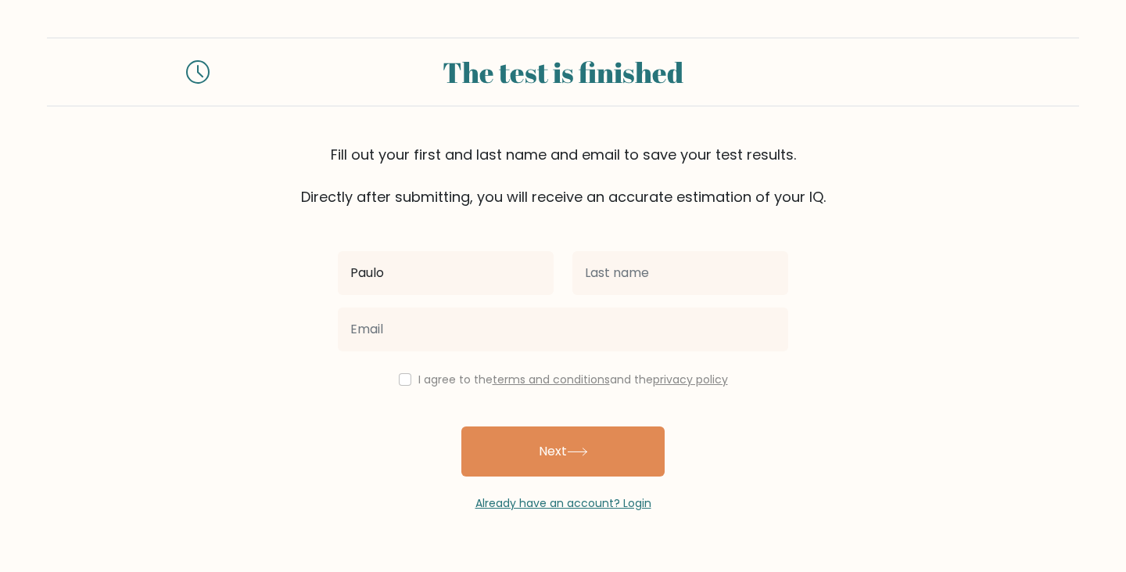
type input "Paulo"
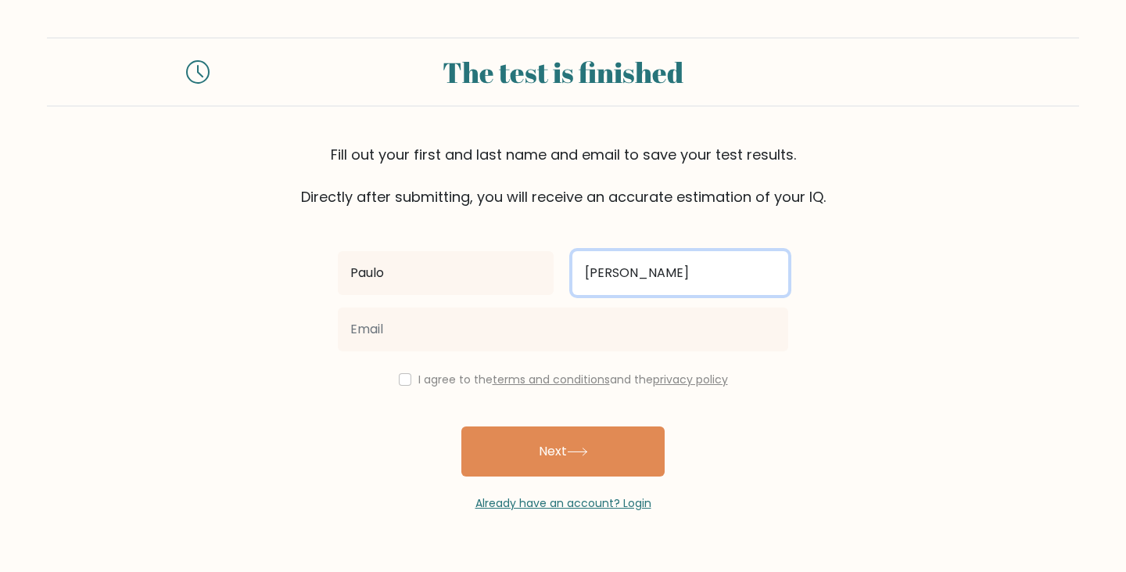
type input "[PERSON_NAME]"
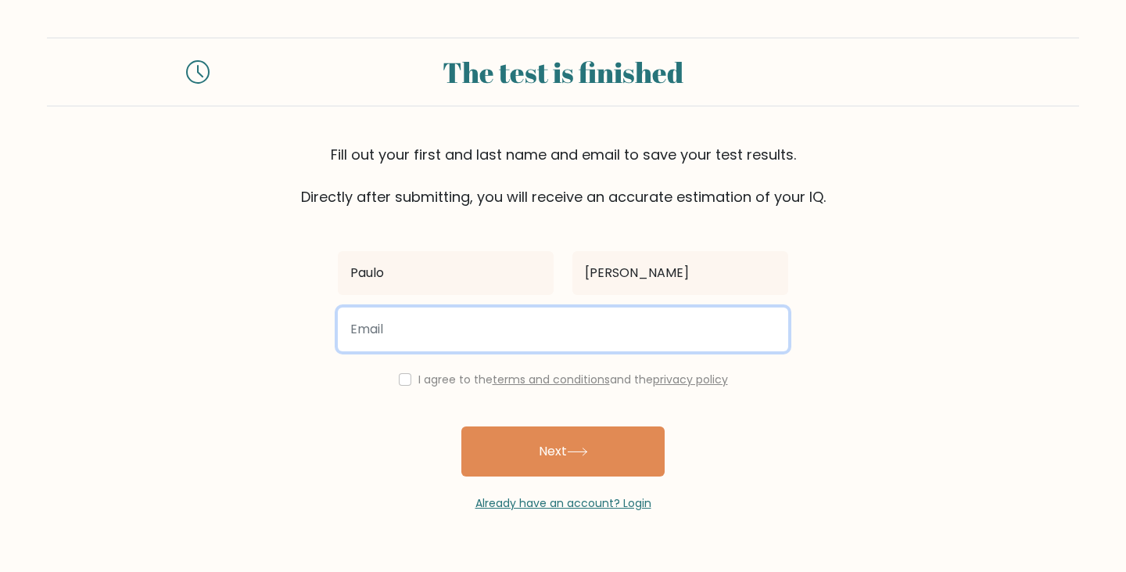
click at [435, 332] on input "email" at bounding box center [563, 329] width 450 height 44
type input "[EMAIL_ADDRESS][DOMAIN_NAME]"
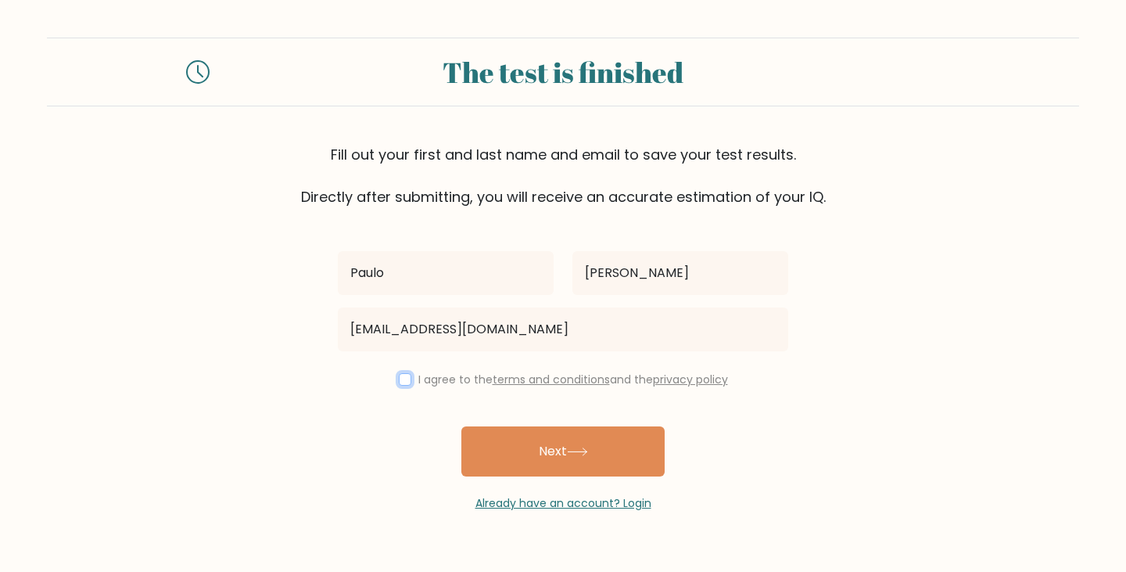
click at [403, 381] on input "checkbox" at bounding box center [405, 379] width 13 height 13
checkbox input "true"
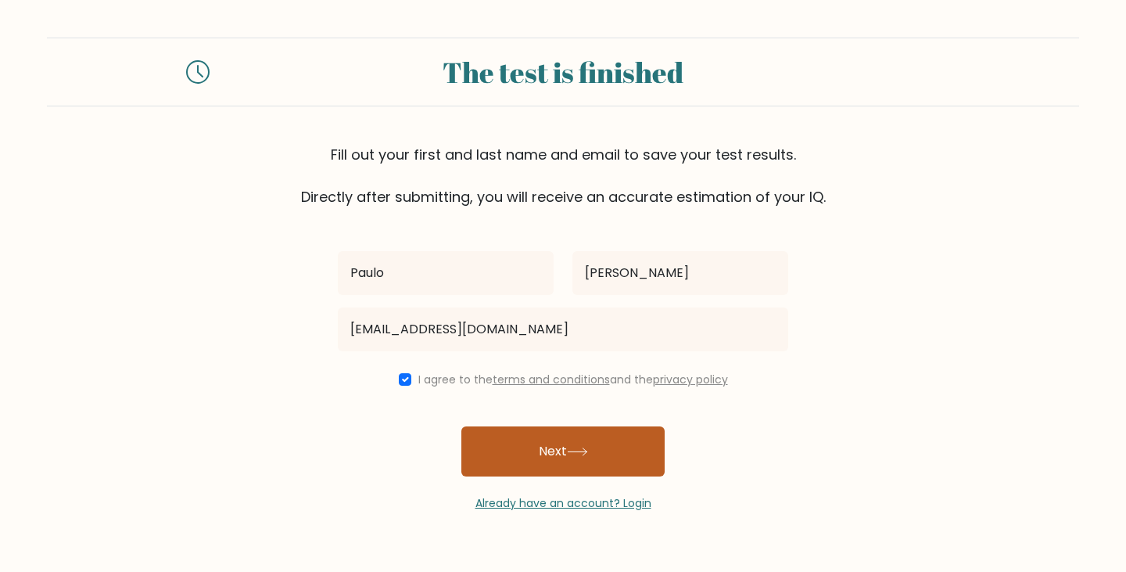
click at [562, 475] on button "Next" at bounding box center [562, 451] width 203 height 50
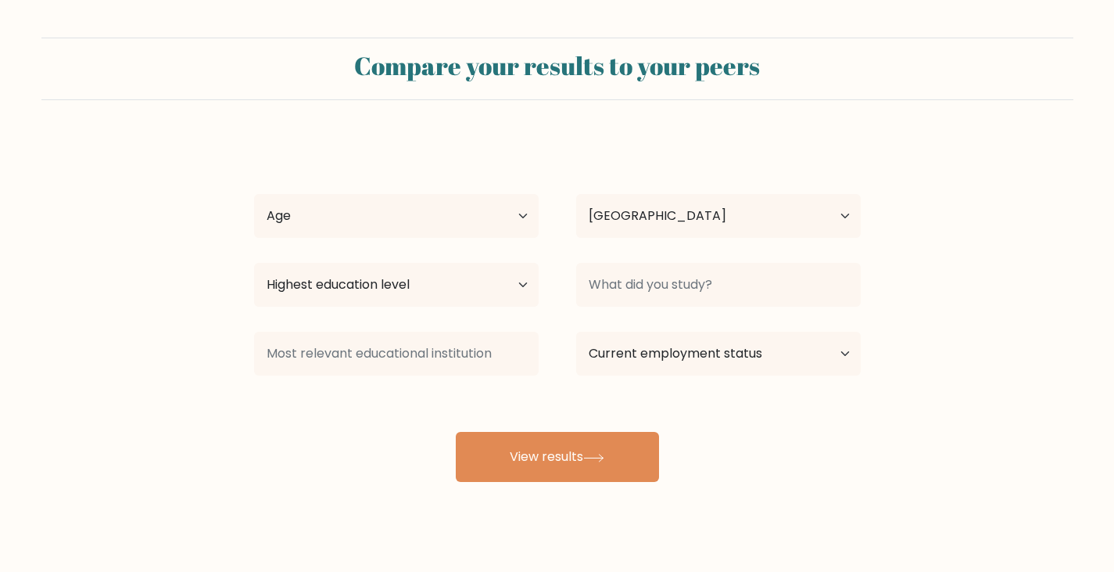
select select "PT"
click at [513, 209] on select "Age Under 18 years old 18-24 years old 25-34 years old 35-44 years old 45-54 ye…" at bounding box center [396, 216] width 285 height 44
select select "45_54"
click at [254, 194] on select "Age Under 18 years old 18-24 years old 25-34 years old 35-44 years old 45-54 ye…" at bounding box center [396, 216] width 285 height 44
click at [523, 278] on select "Highest education level No schooling Primary Lower Secondary Upper Secondary Oc…" at bounding box center [396, 285] width 285 height 44
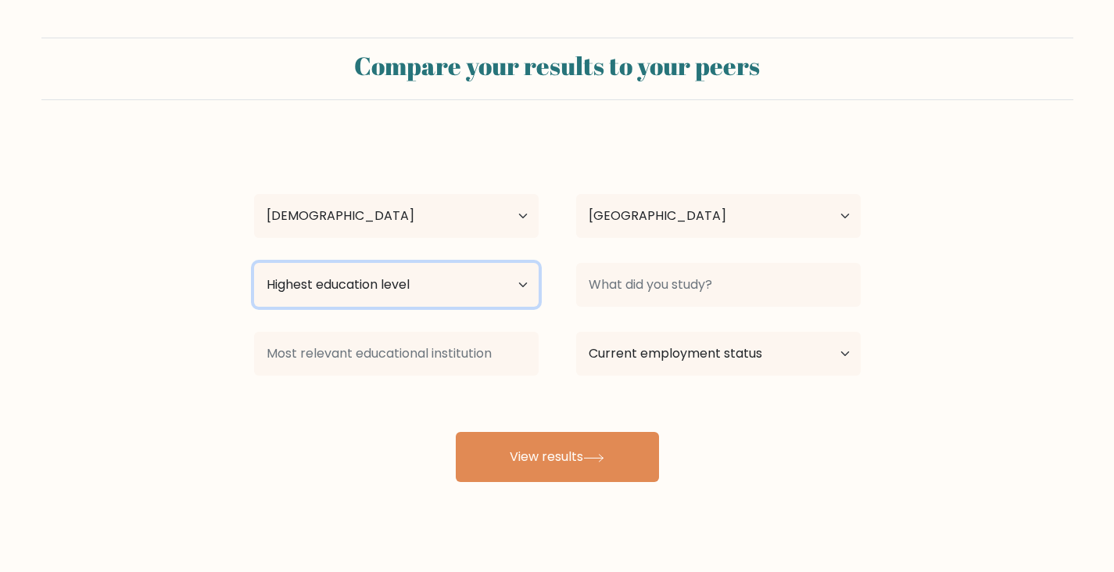
select select "upper_secondary"
click at [254, 263] on select "Highest education level No schooling Primary Lower Secondary Upper Secondary Oc…" at bounding box center [396, 285] width 285 height 44
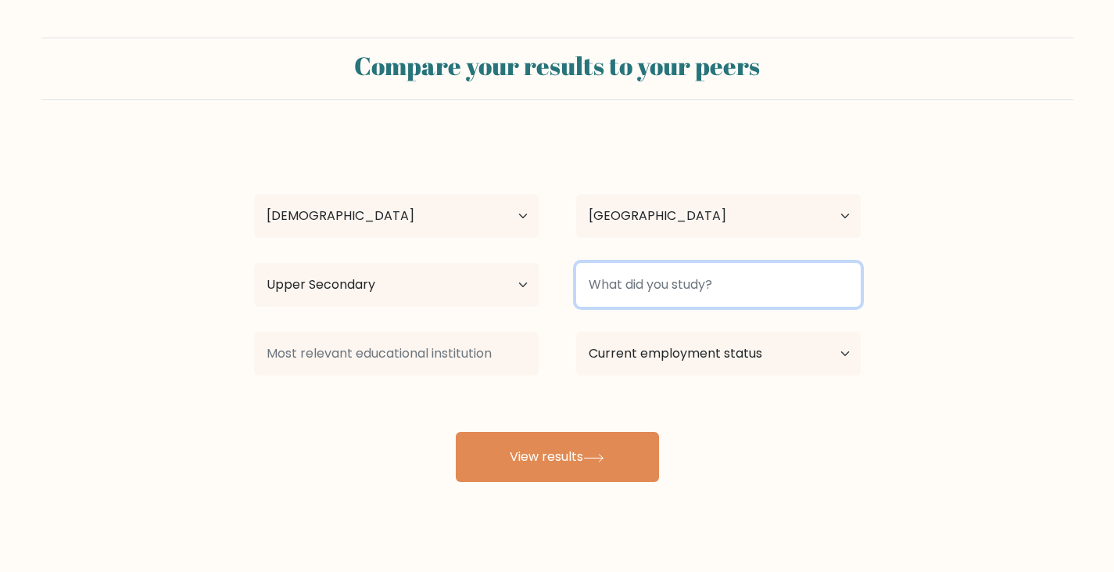
click at [654, 288] on input at bounding box center [718, 285] width 285 height 44
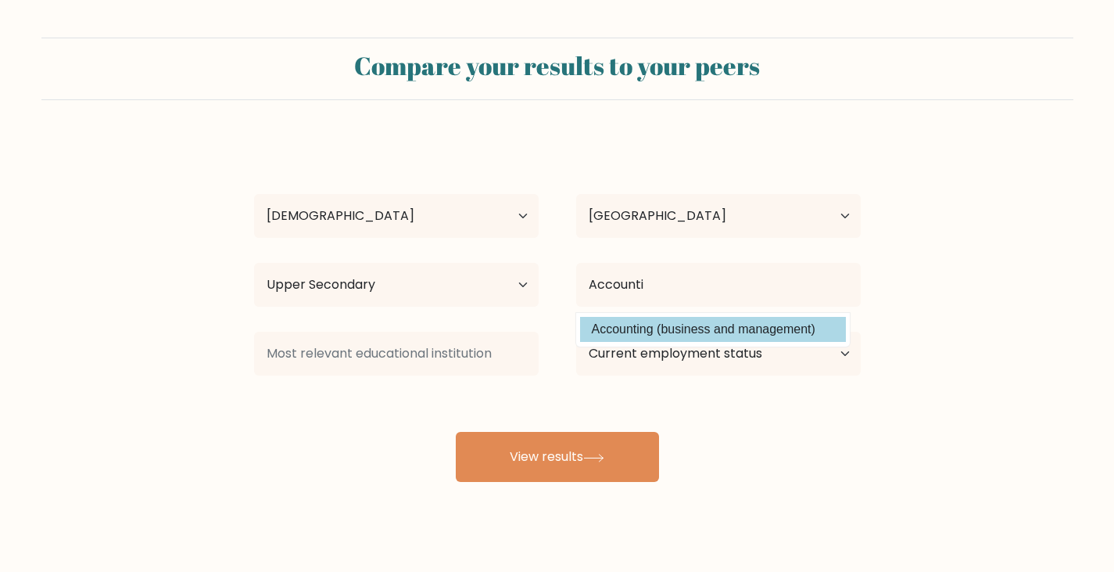
click at [706, 330] on option "Accounting (business and management)" at bounding box center [713, 329] width 266 height 25
type input "Accounting"
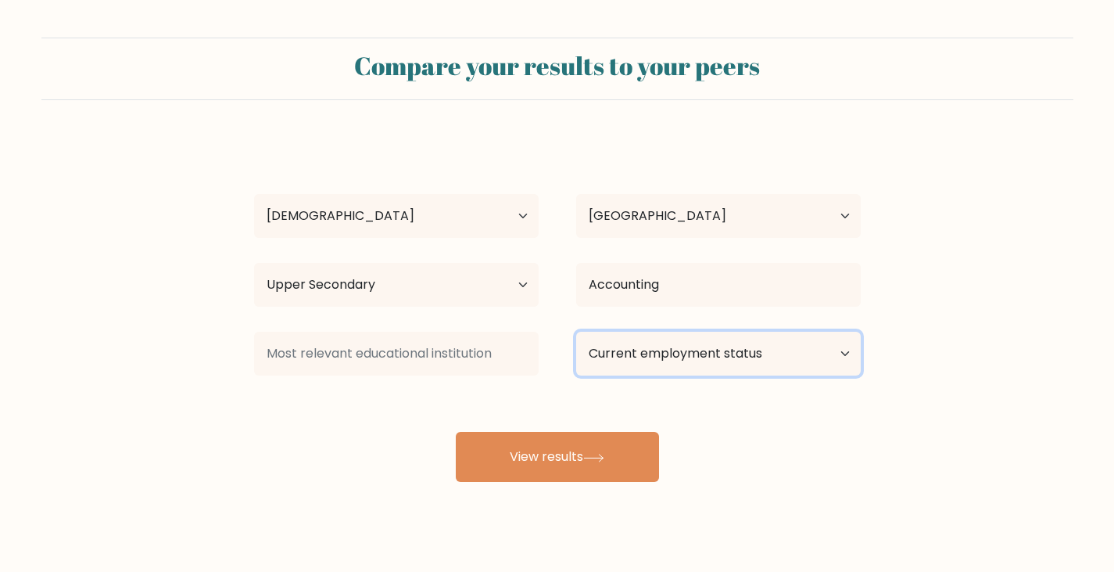
click at [670, 357] on select "Current employment status Employed Student Retired Other / prefer not to answer" at bounding box center [718, 353] width 285 height 44
select select "other"
click at [576, 331] on select "Current employment status Employed Student Retired Other / prefer not to answer" at bounding box center [718, 353] width 285 height 44
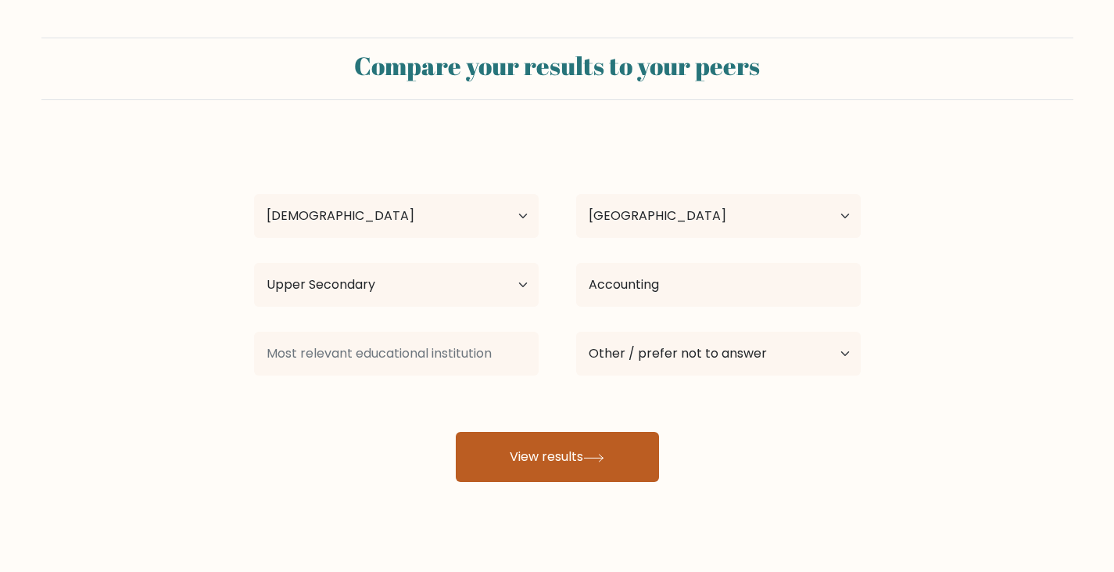
click at [580, 467] on button "View results" at bounding box center [557, 457] width 203 height 50
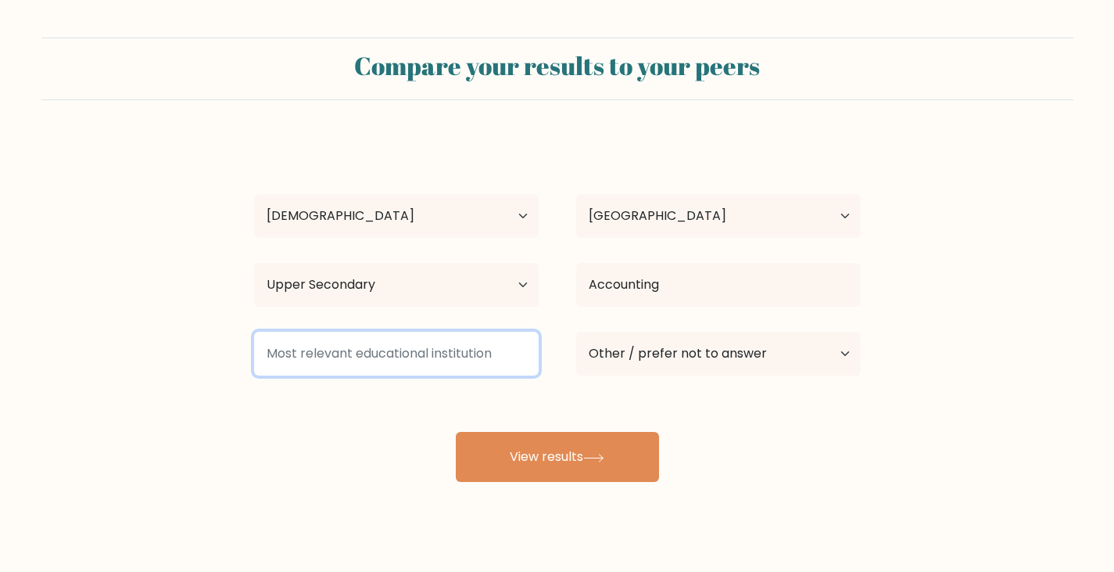
click at [422, 354] on input at bounding box center [396, 353] width 285 height 44
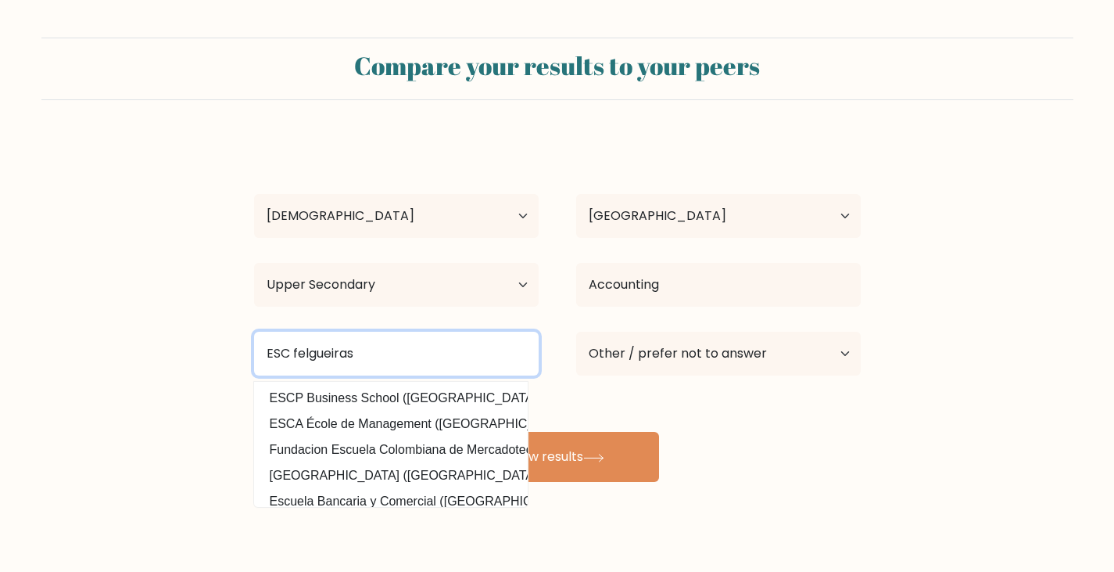
click at [288, 352] on input "ESC felgueiras" at bounding box center [396, 353] width 285 height 44
type input "Escola secundaria de felgueiras"
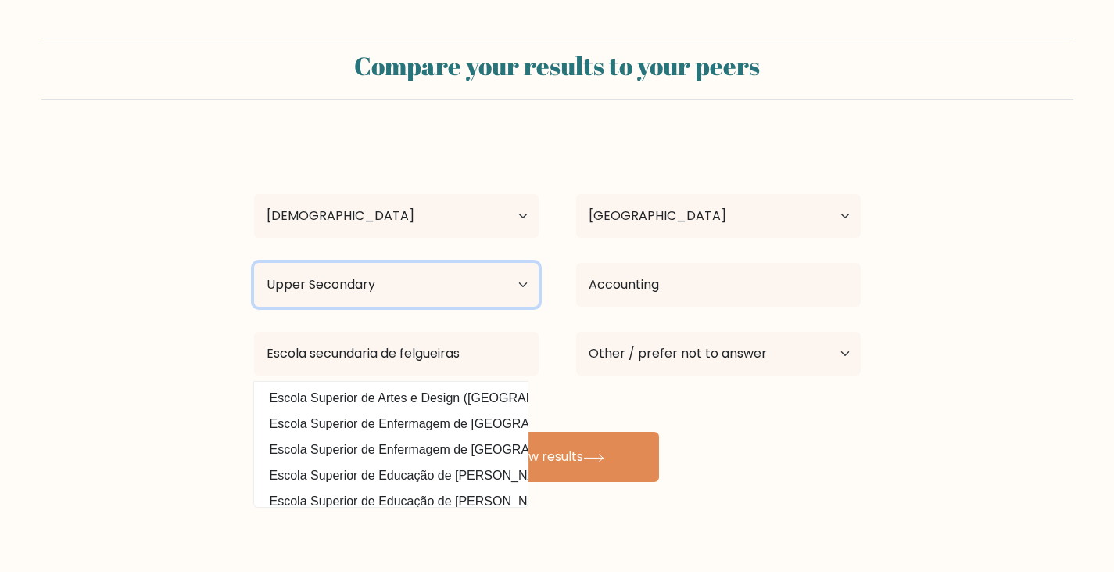
click at [526, 278] on select "Highest education level No schooling Primary Lower Secondary Upper Secondary Oc…" at bounding box center [396, 285] width 285 height 44
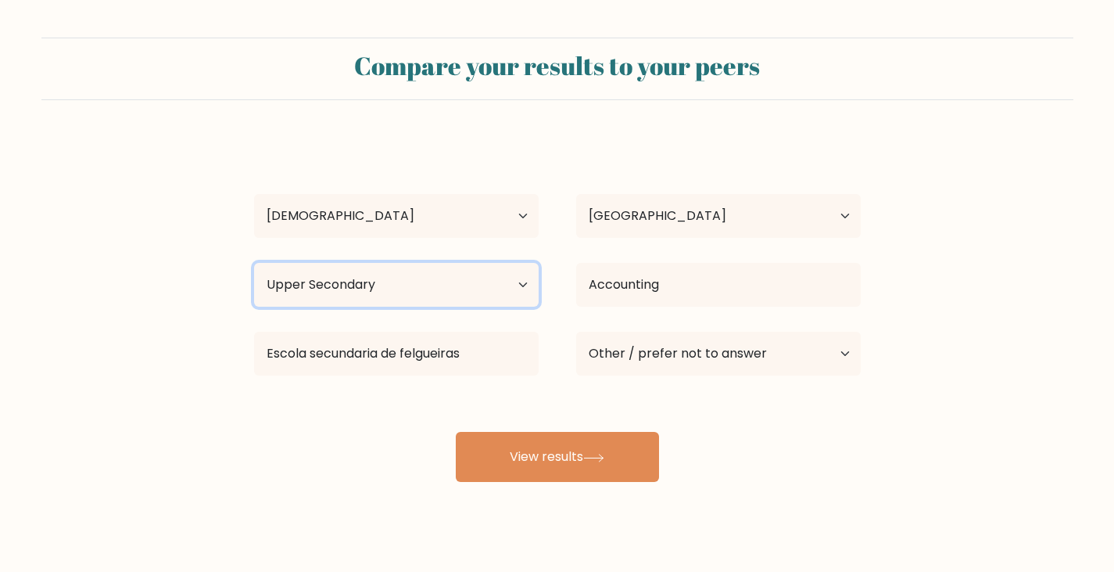
select select "lower_secondary"
click at [254, 263] on select "Highest education level No schooling Primary Lower Secondary Upper Secondary Oc…" at bounding box center [396, 285] width 285 height 44
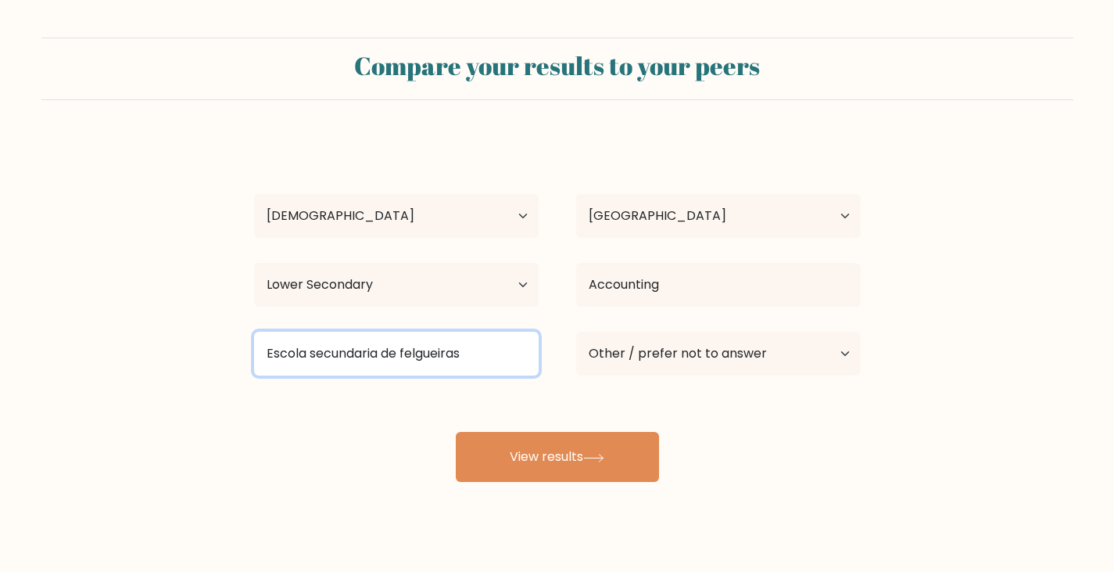
click at [420, 360] on input "Escola secundaria de felgueiras" at bounding box center [396, 353] width 285 height 44
click at [467, 353] on input "Escola secundaria de felgueiras" at bounding box center [396, 353] width 285 height 44
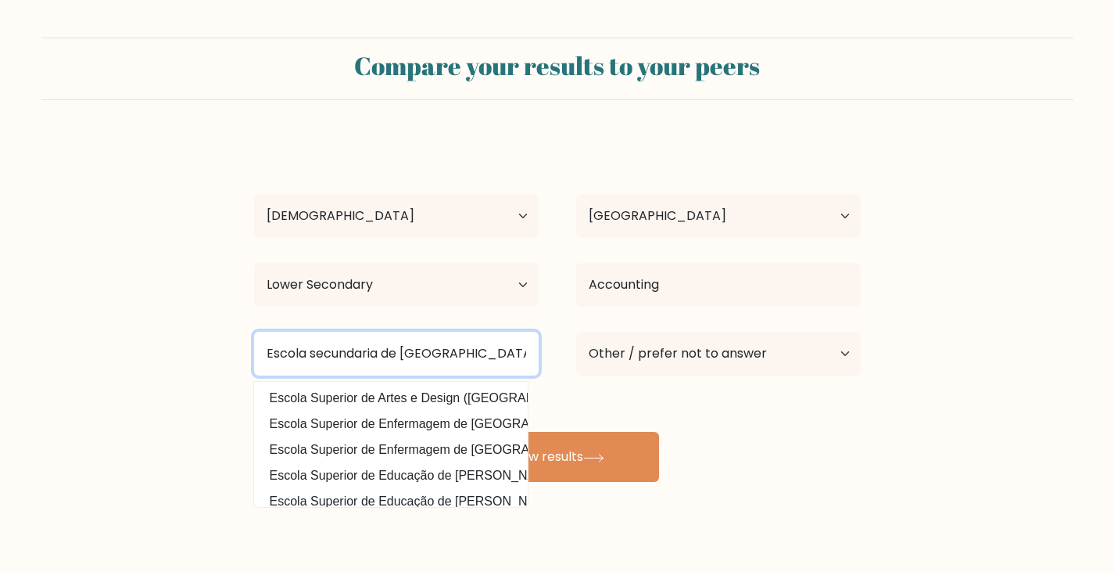
type input "Escola secundaria de felgueiras"
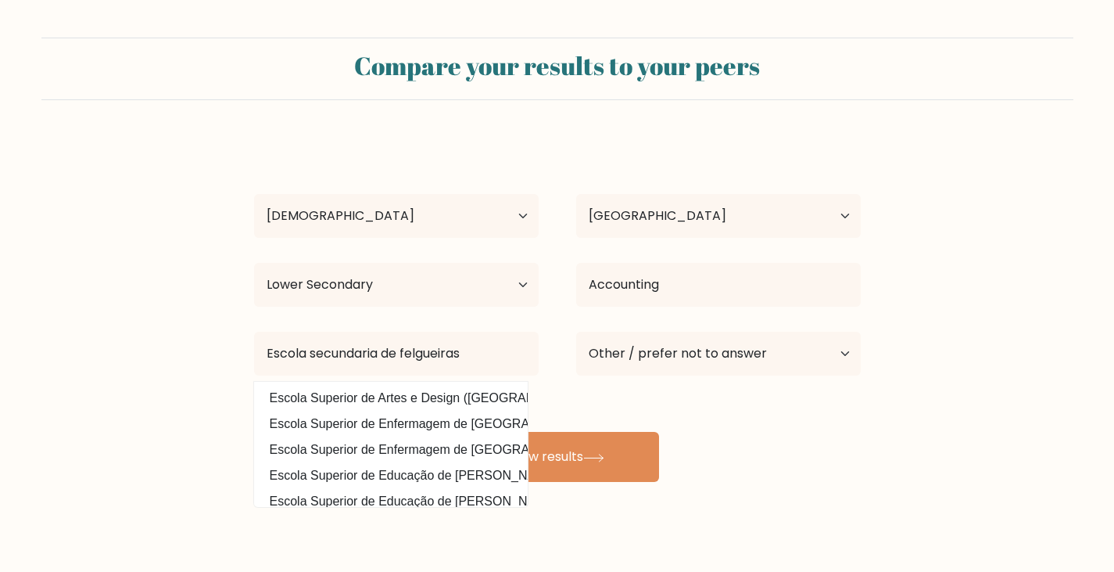
click at [611, 388] on div "Paulo Gomes Age Under 18 years old 18-24 years old 25-34 years old 35-44 years …" at bounding box center [557, 310] width 625 height 344
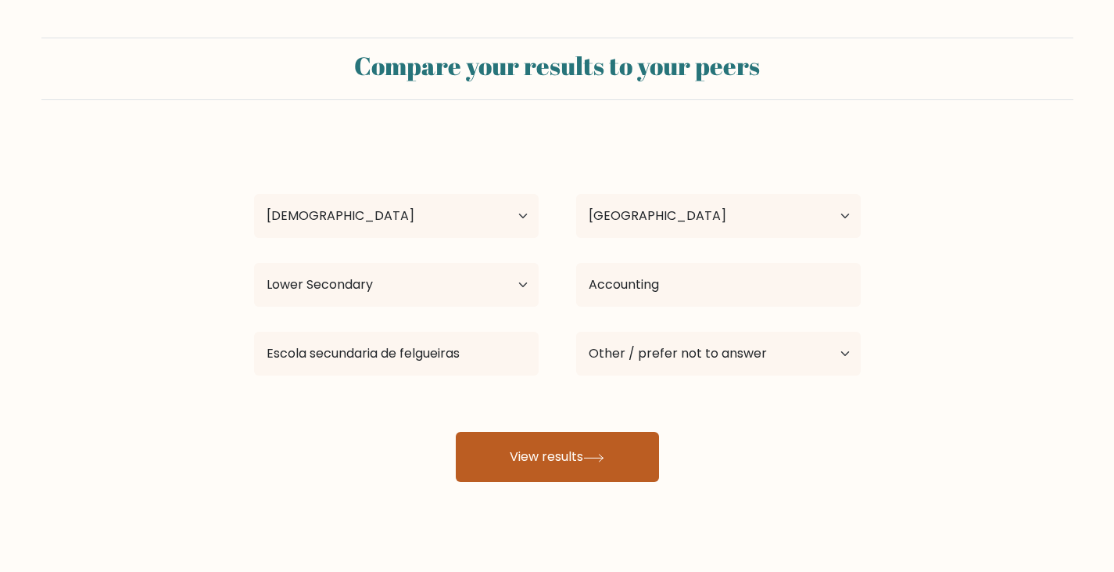
click at [604, 459] on icon at bounding box center [593, 457] width 21 height 9
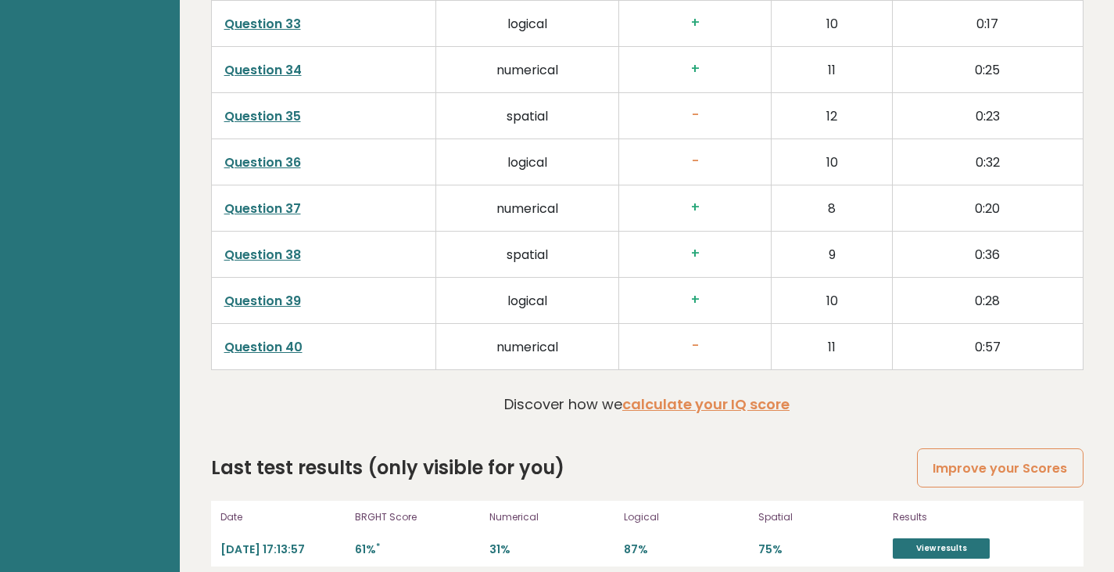
scroll to position [3681, 0]
